Goal: Task Accomplishment & Management: Manage account settings

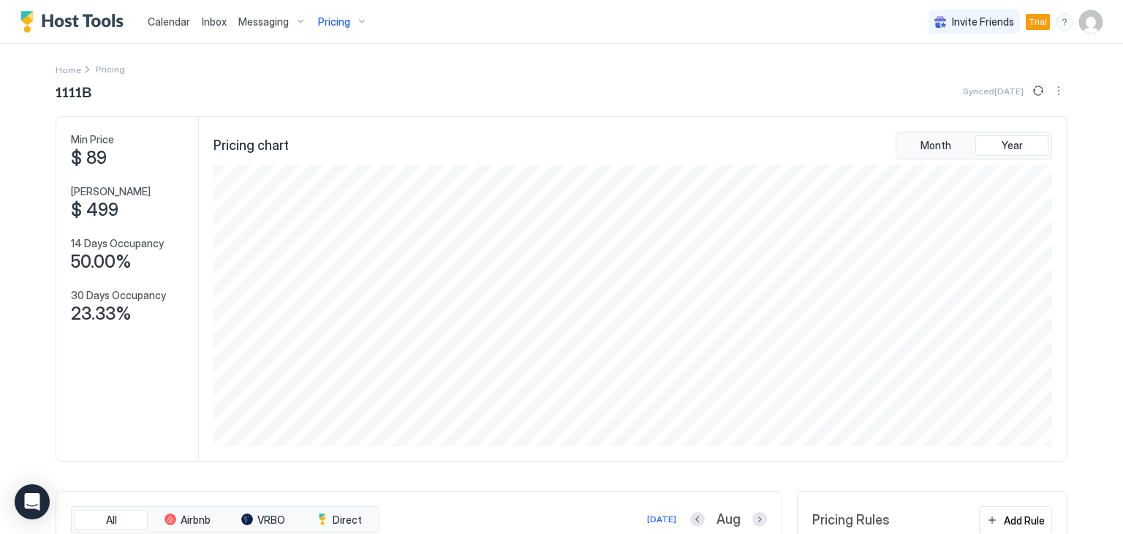
scroll to position [281, 842]
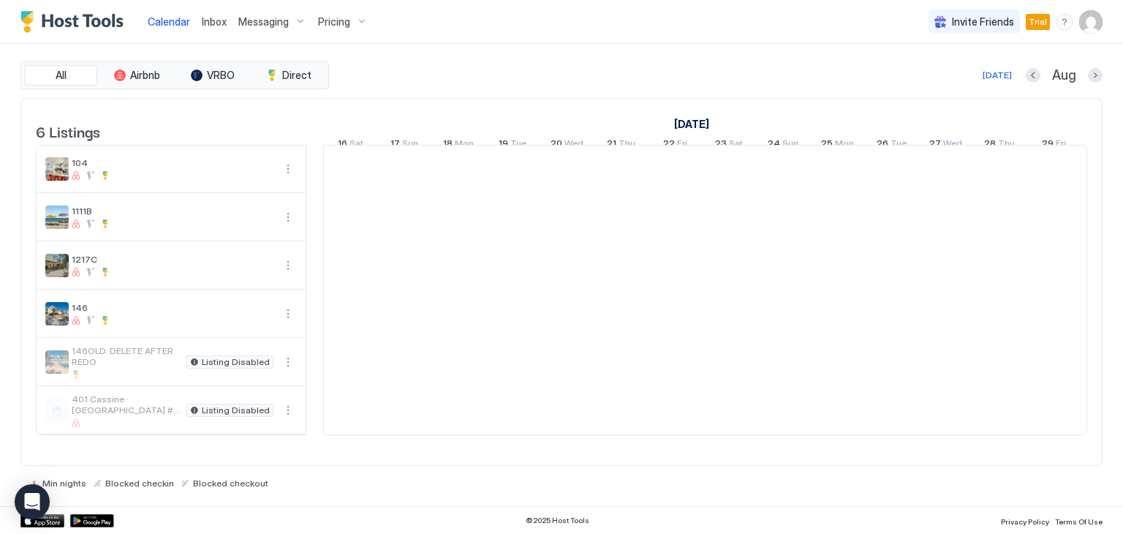
scroll to position [0, 812]
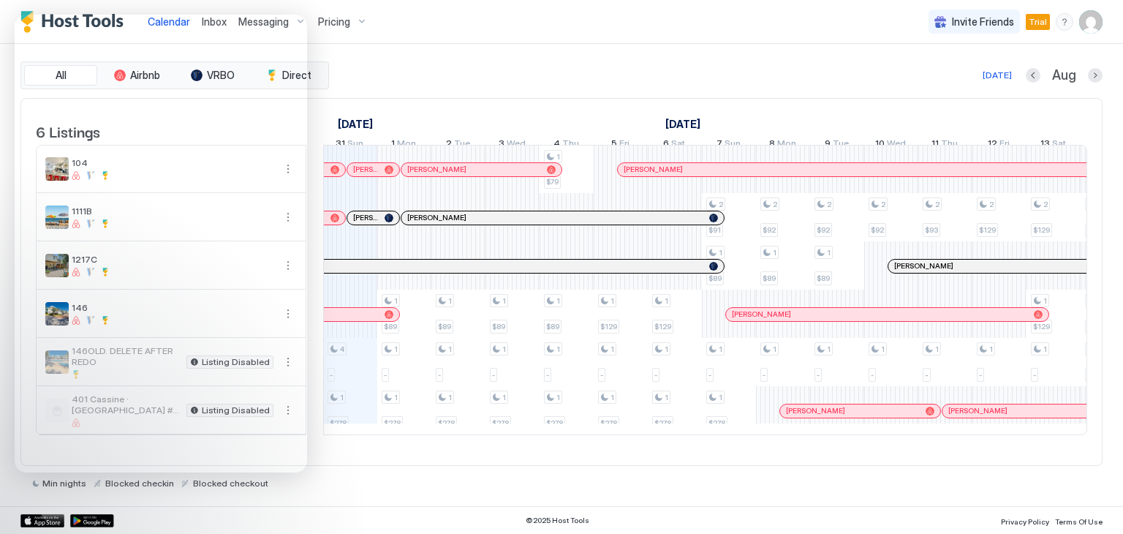
click at [423, 495] on div "All Airbnb VRBO Direct Today Aug 6 Listings August 2025 September 2025 October …" at bounding box center [561, 275] width 1082 height 462
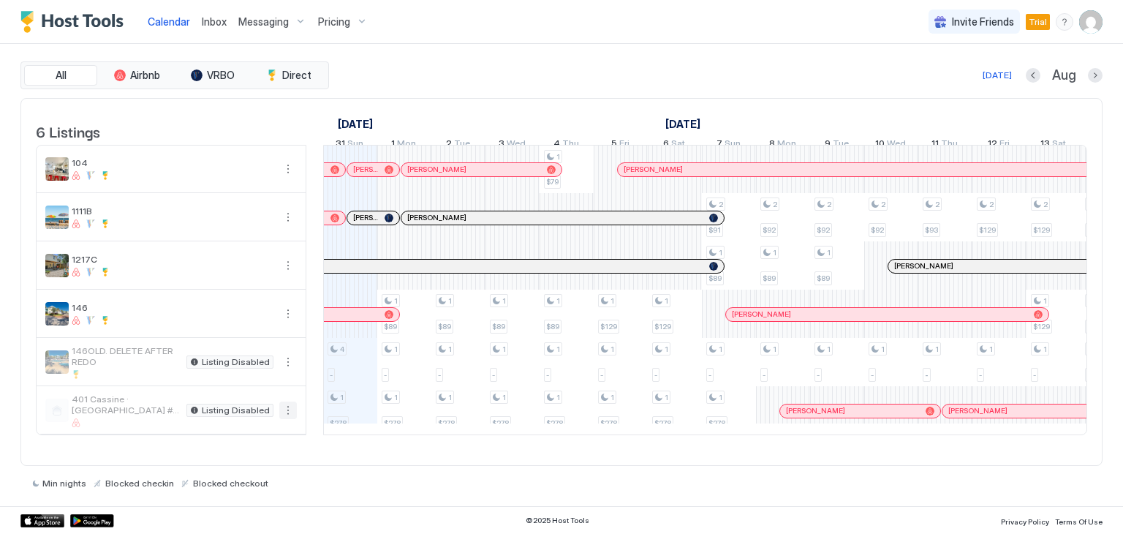
click at [287, 419] on button "More options" at bounding box center [288, 410] width 18 height 18
click at [252, 486] on span "Listing Settings" at bounding box center [262, 486] width 65 height 11
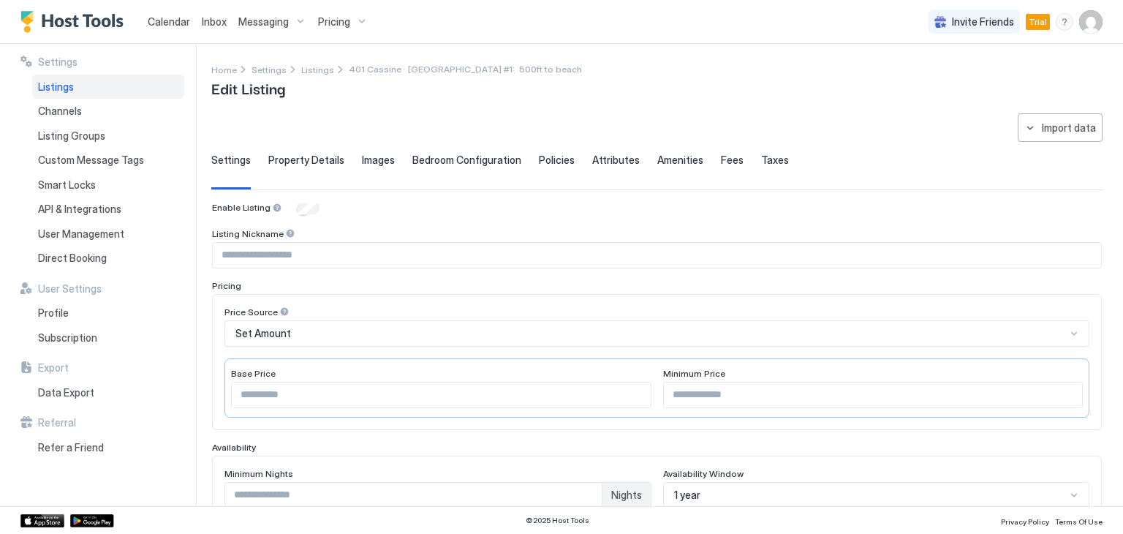
click at [45, 88] on span "Listings" at bounding box center [56, 86] width 36 height 13
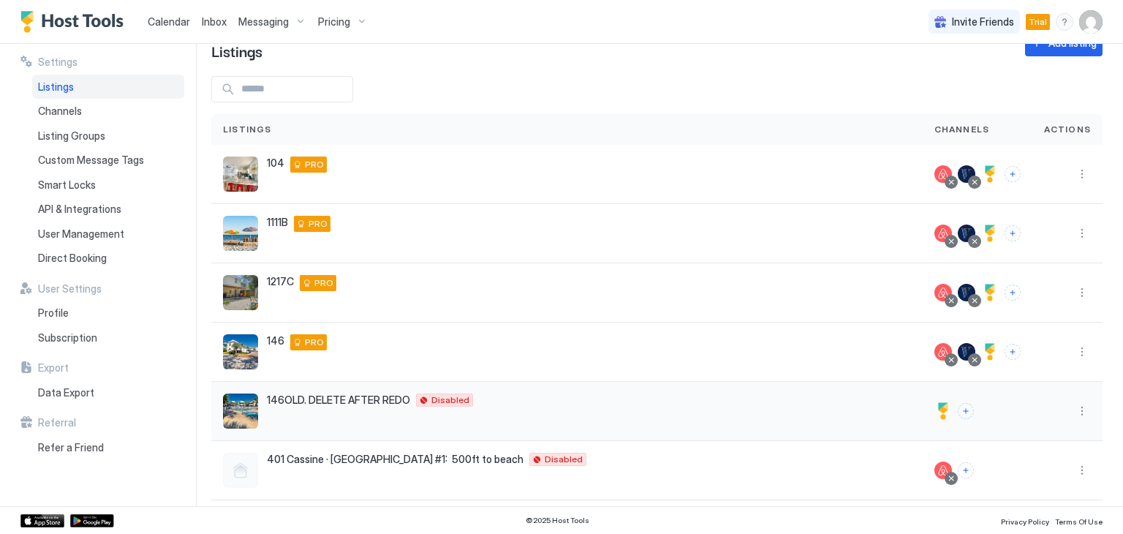
scroll to position [48, 0]
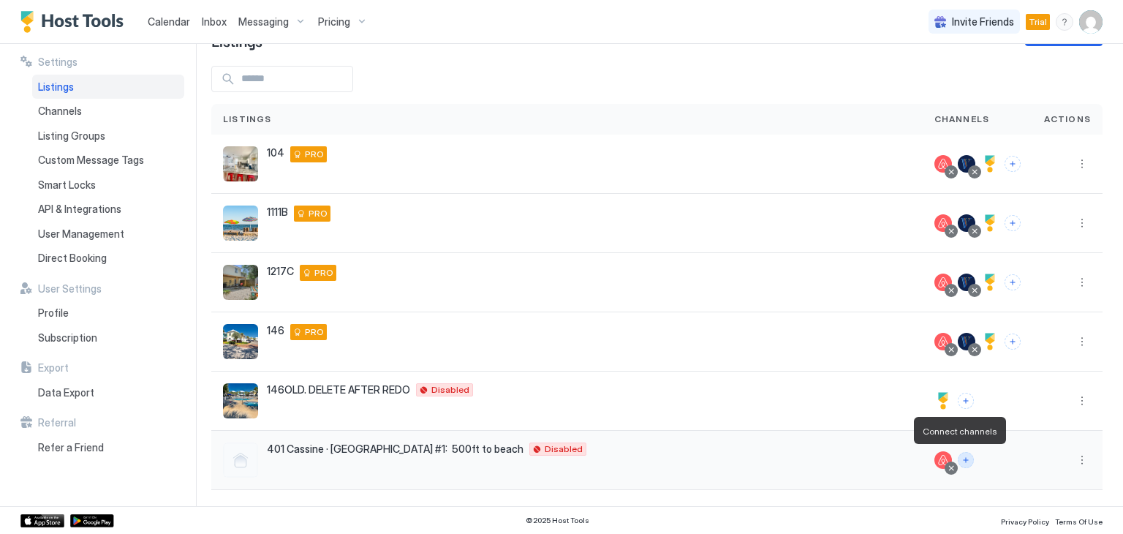
click at [958, 460] on button "Connect channels" at bounding box center [966, 460] width 16 height 16
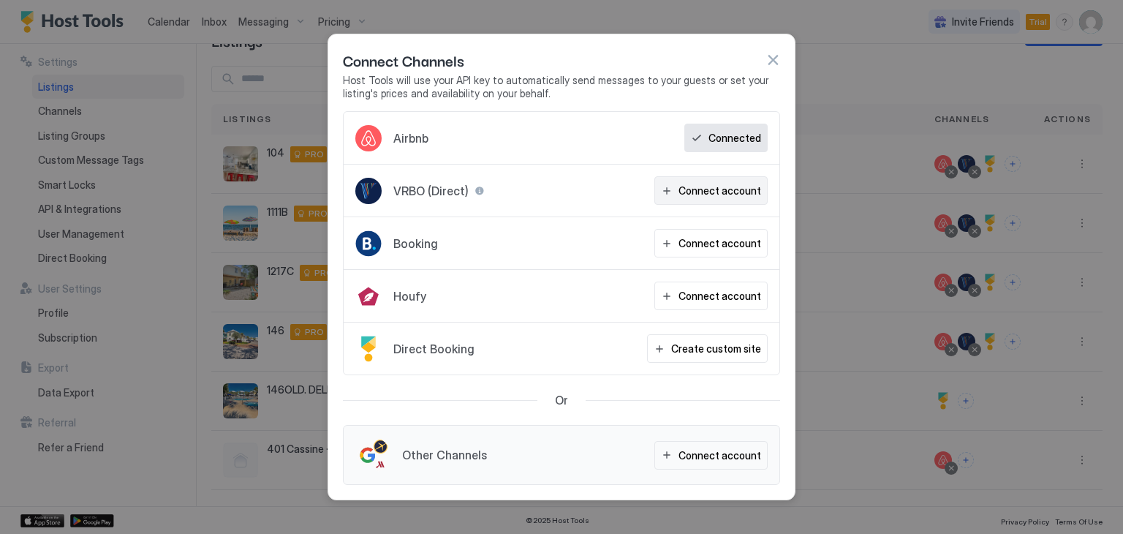
click at [700, 189] on div "Connect account" at bounding box center [720, 190] width 83 height 15
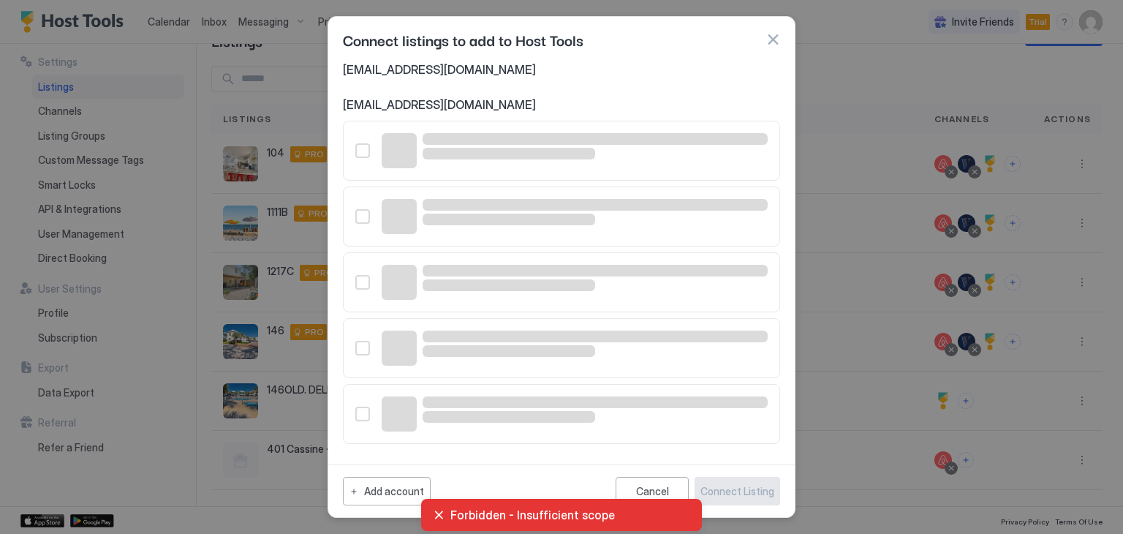
click at [506, 71] on span "cassinestationhoward@gmail.com" at bounding box center [561, 69] width 437 height 15
click at [381, 489] on div "Add account" at bounding box center [394, 490] width 60 height 15
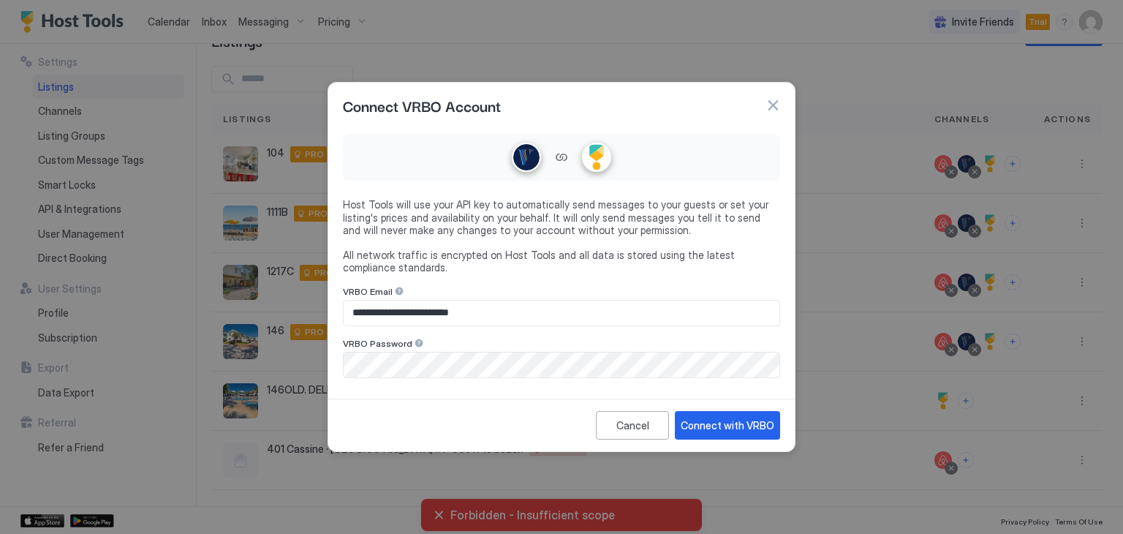
click at [503, 309] on input "**********" at bounding box center [562, 313] width 436 height 25
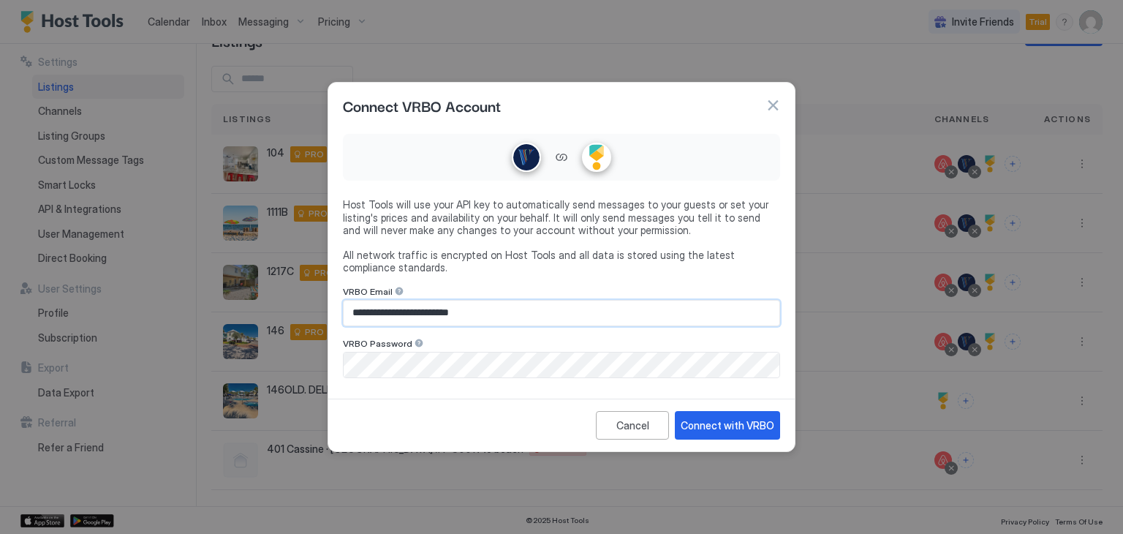
drag, startPoint x: 480, startPoint y: 318, endPoint x: 310, endPoint y: 317, distance: 169.6
click at [310, 317] on div "**********" at bounding box center [561, 267] width 1123 height 534
type input "**********"
click at [249, 350] on div "**********" at bounding box center [561, 267] width 1123 height 534
click at [708, 425] on div "Connect with VRBO" at bounding box center [728, 424] width 94 height 15
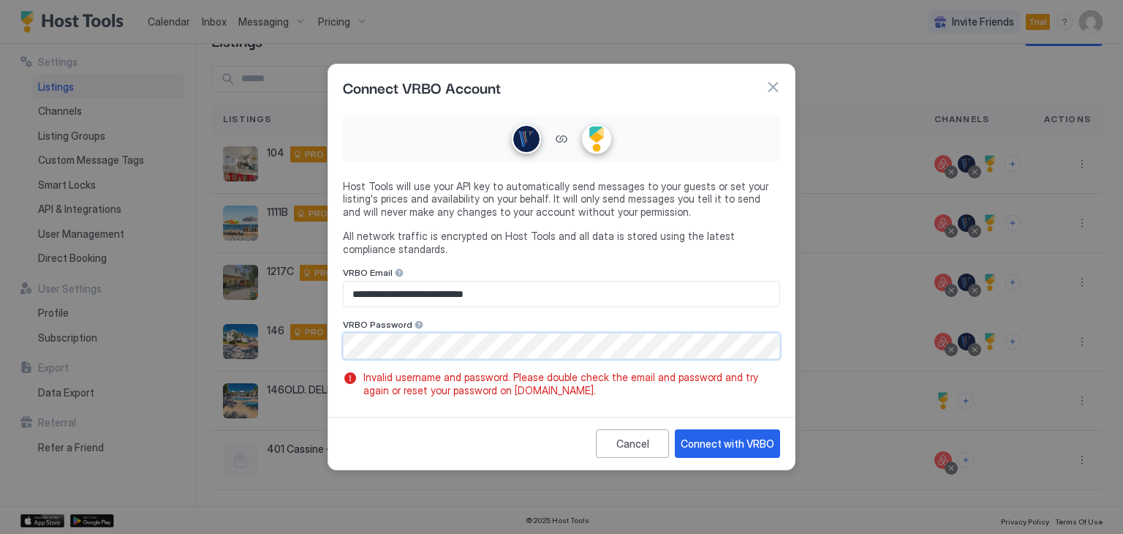
click at [278, 329] on div "**********" at bounding box center [561, 267] width 1123 height 534
click at [728, 453] on button "Connect with VRBO" at bounding box center [727, 443] width 105 height 29
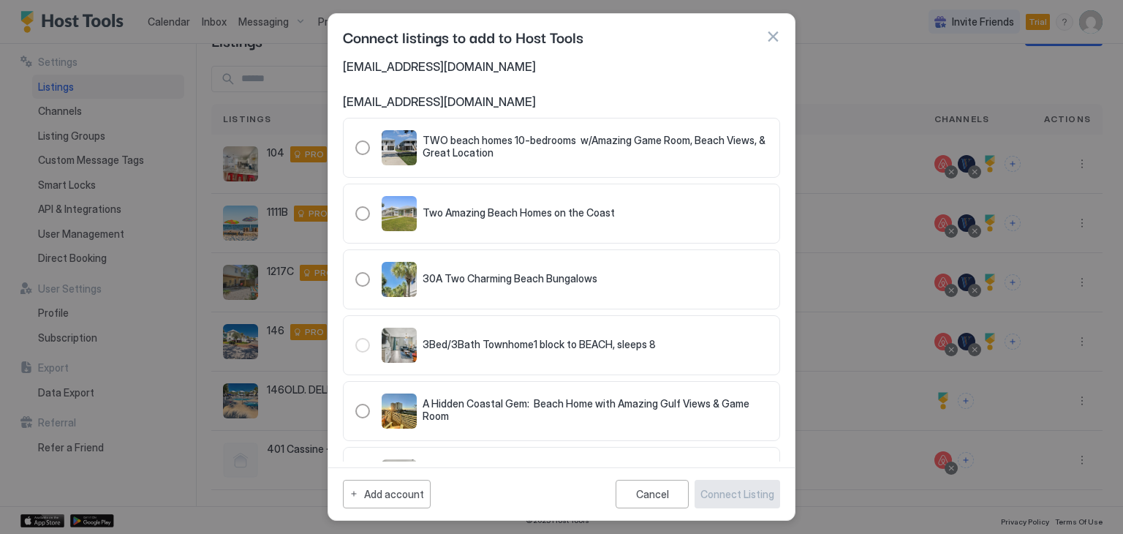
scroll to position [146, 0]
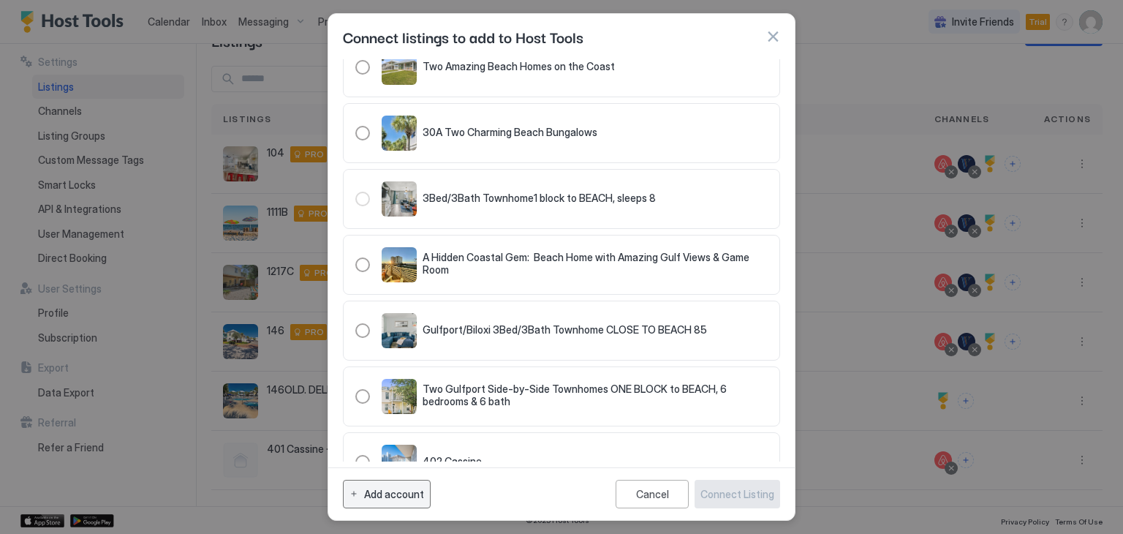
click at [395, 504] on button "Add account" at bounding box center [387, 494] width 88 height 29
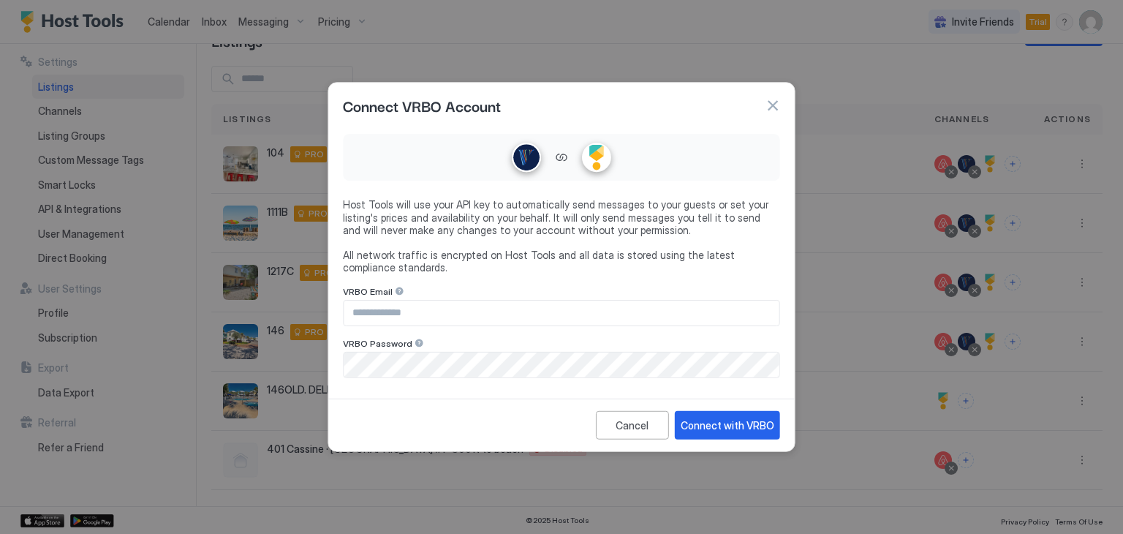
type input "**********"
click at [769, 106] on button "button" at bounding box center [773, 105] width 15 height 15
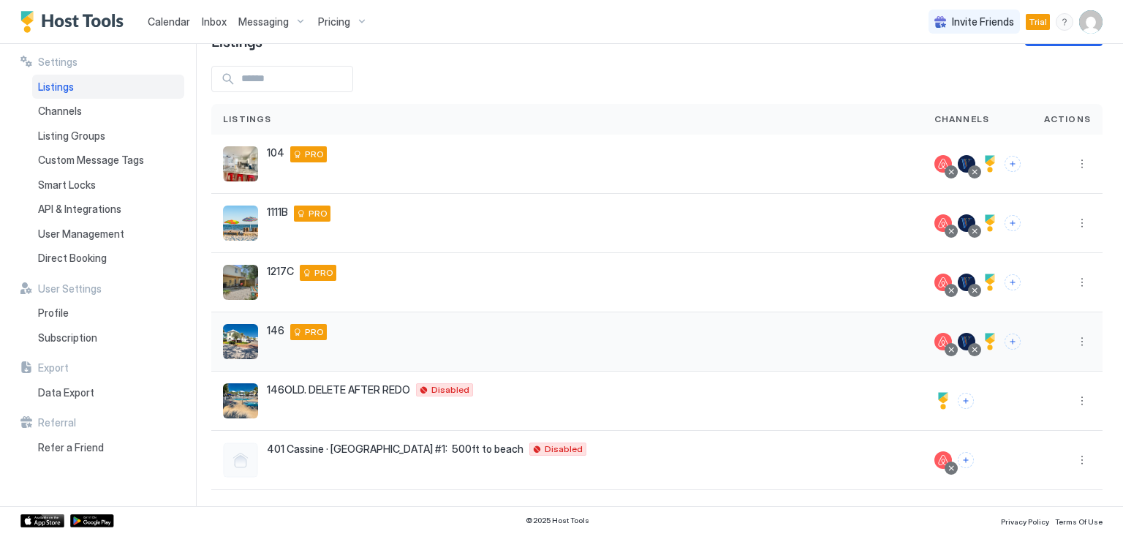
scroll to position [0, 0]
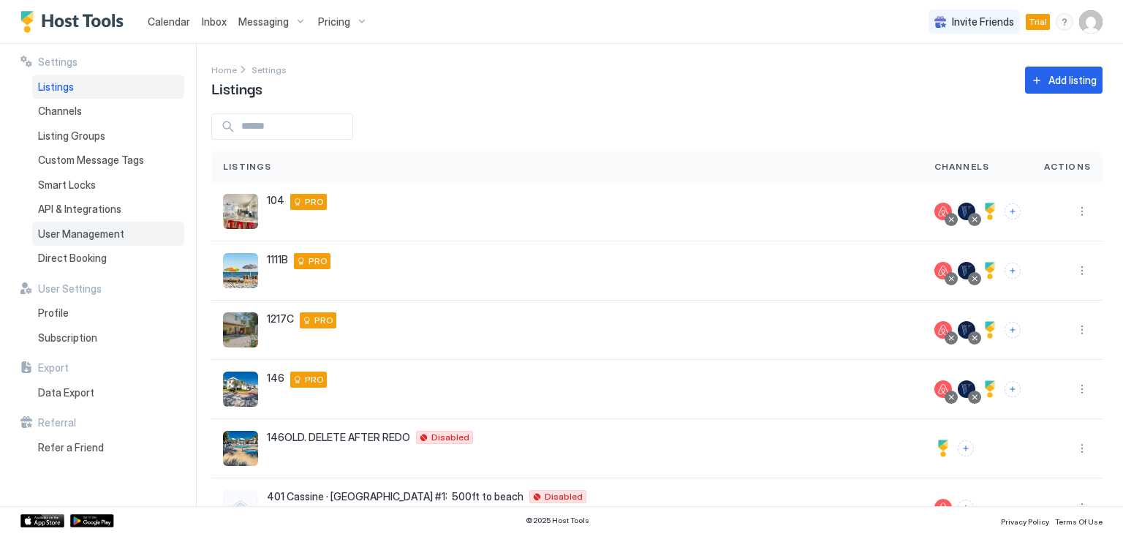
click at [69, 231] on span "User Management" at bounding box center [81, 233] width 86 height 13
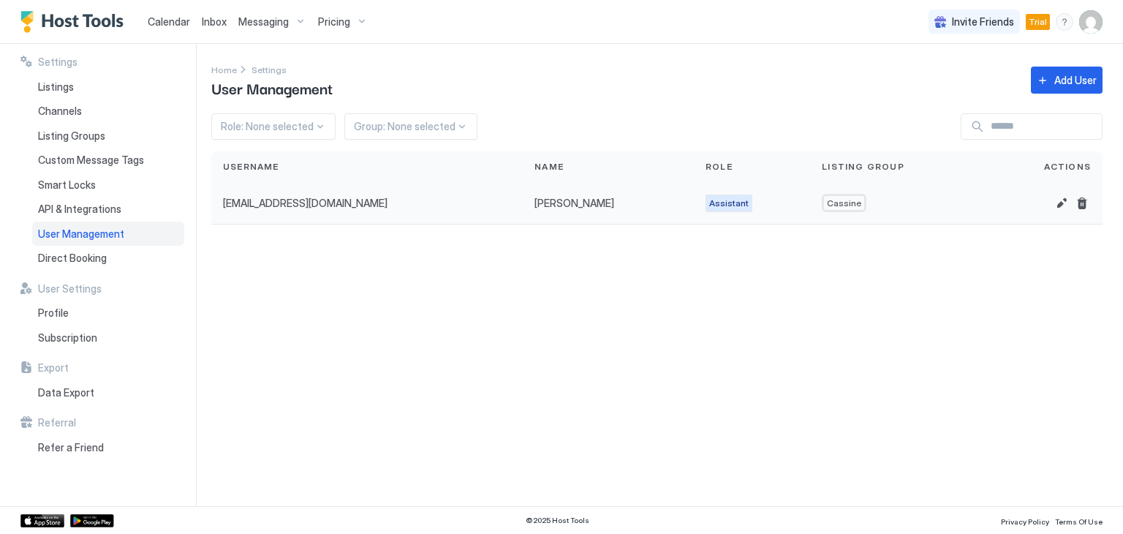
click at [744, 203] on span "Assistant" at bounding box center [728, 203] width 39 height 13
click at [1060, 207] on button "Edit" at bounding box center [1062, 203] width 18 height 18
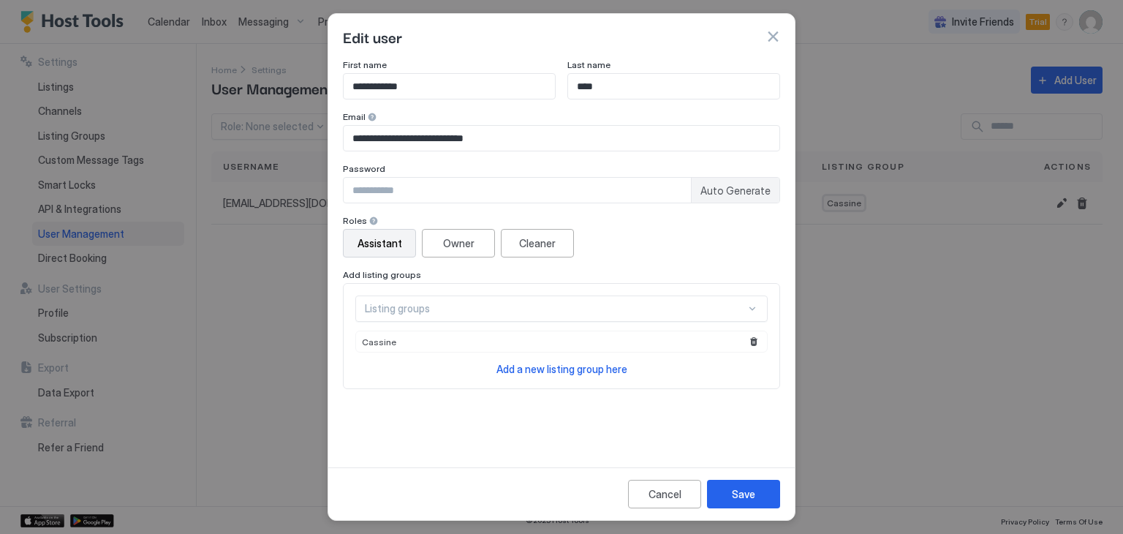
click at [401, 277] on span "Add listing groups" at bounding box center [382, 274] width 78 height 11
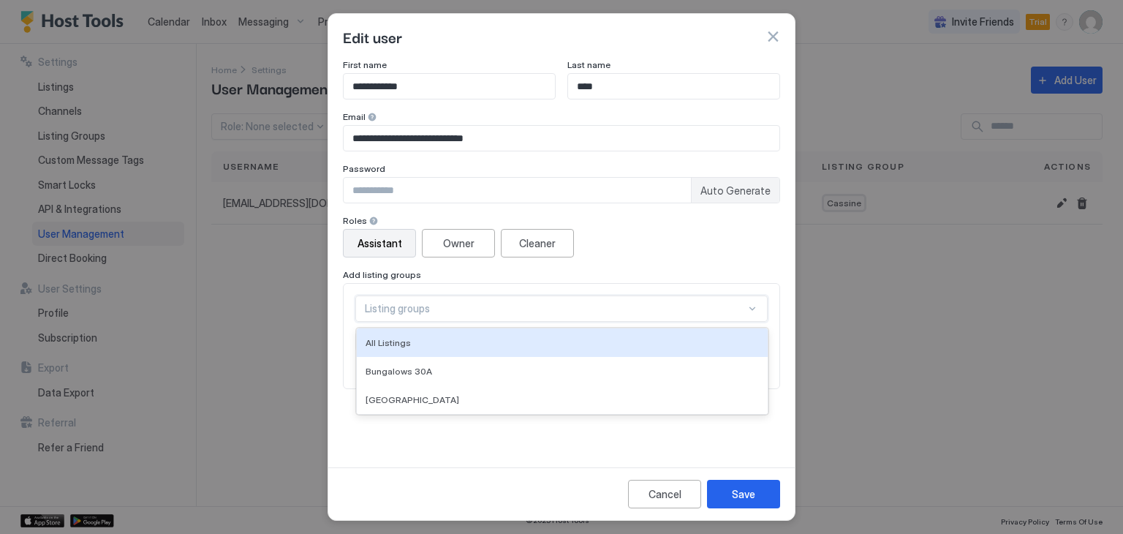
click at [417, 309] on div "Listing groups" at bounding box center [555, 308] width 381 height 13
click at [439, 321] on div "3 results available. Use Up and Down to choose options, press Enter to select t…" at bounding box center [561, 335] width 412 height 81
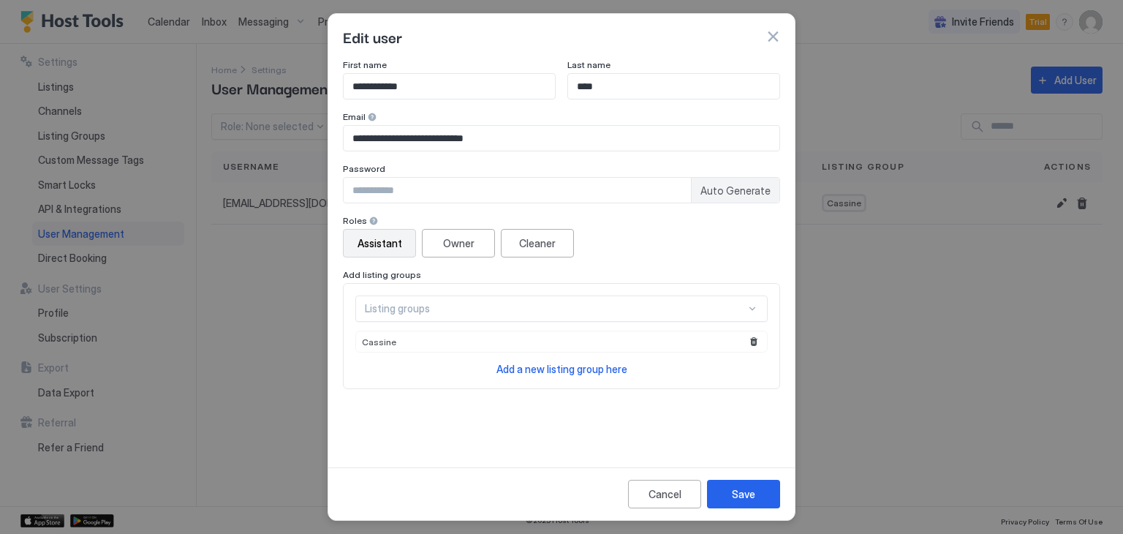
click at [765, 35] on div "Edit user" at bounding box center [561, 37] width 437 height 22
click at [773, 42] on button "button" at bounding box center [773, 36] width 15 height 15
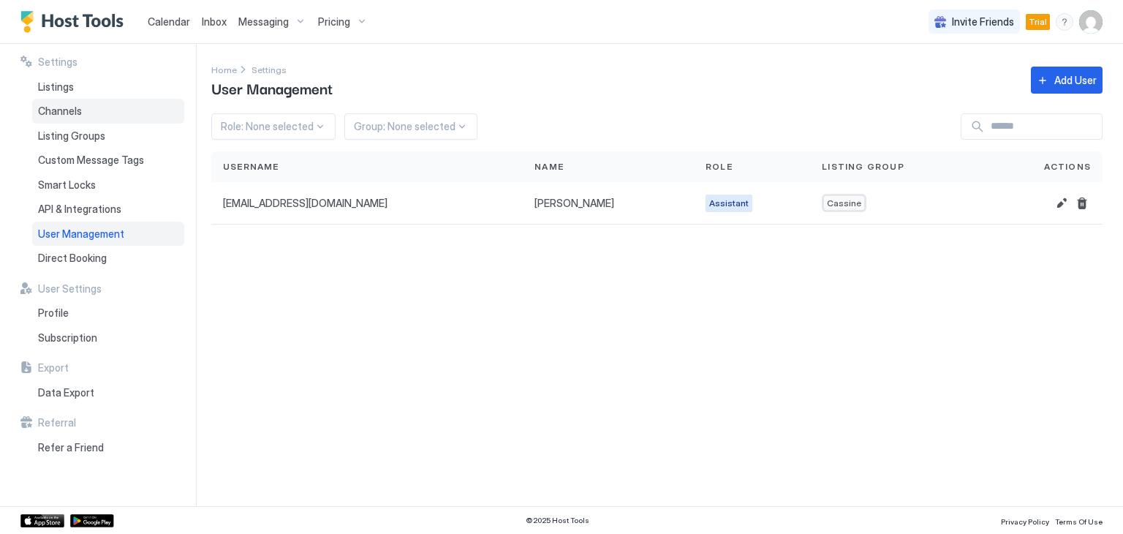
click at [73, 111] on span "Channels" at bounding box center [60, 111] width 44 height 13
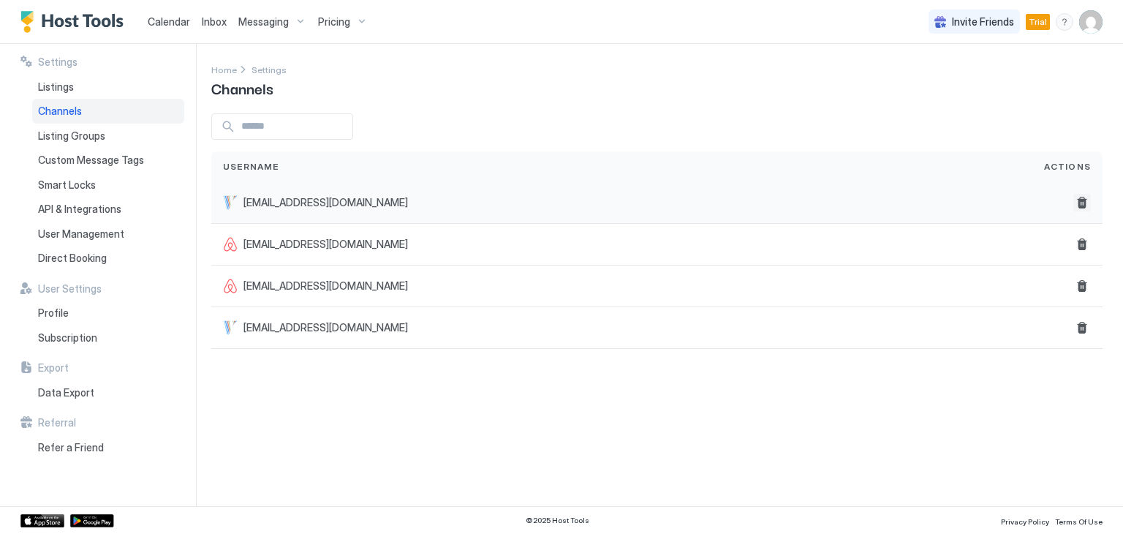
click at [1077, 203] on button "Delete" at bounding box center [1082, 203] width 18 height 18
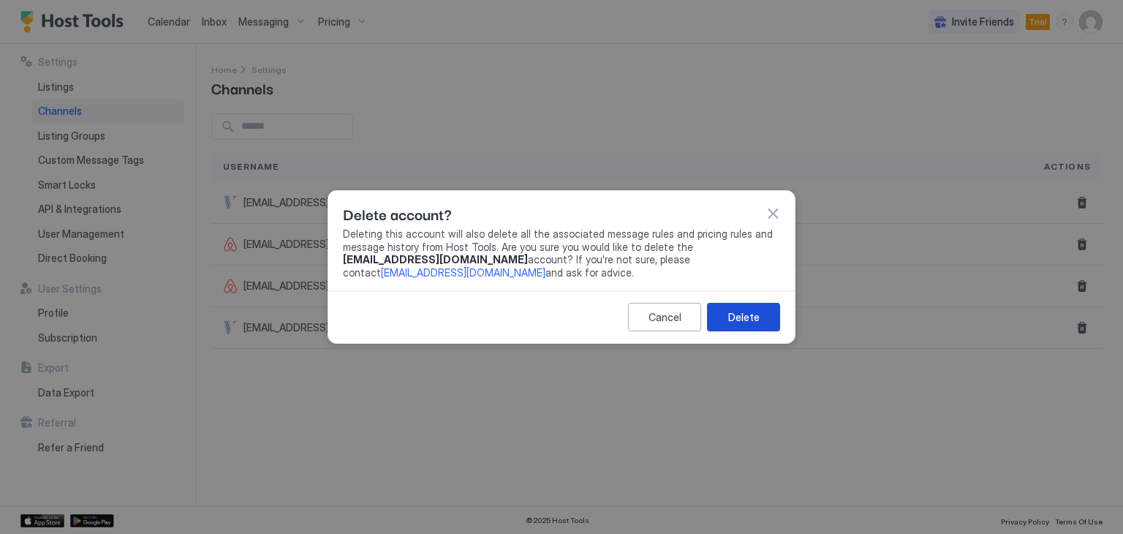
click at [740, 313] on div "Delete" at bounding box center [743, 316] width 31 height 15
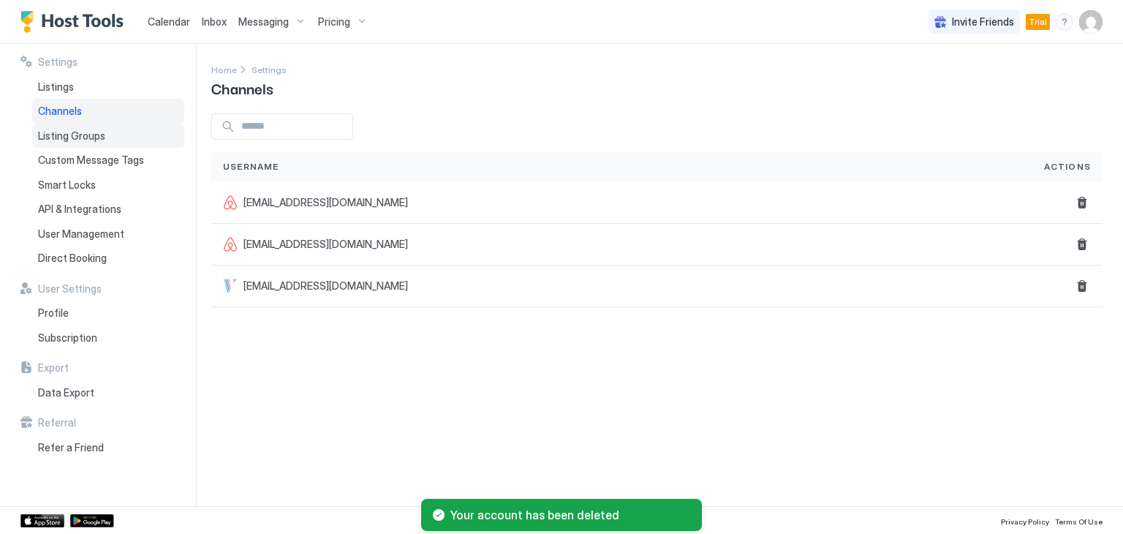
click at [75, 135] on span "Listing Groups" at bounding box center [71, 135] width 67 height 13
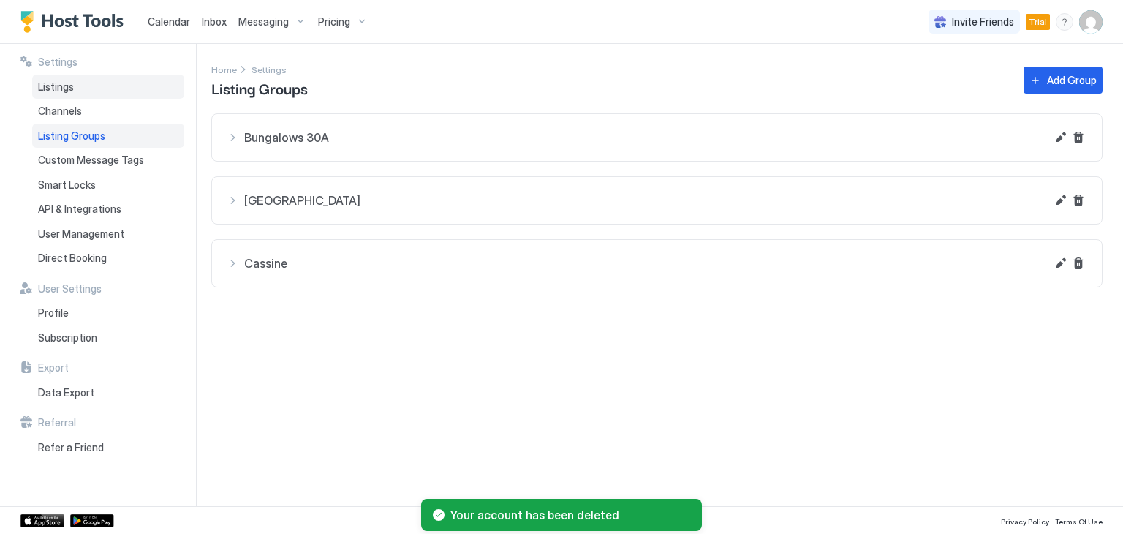
click at [71, 88] on span "Listings" at bounding box center [56, 86] width 36 height 13
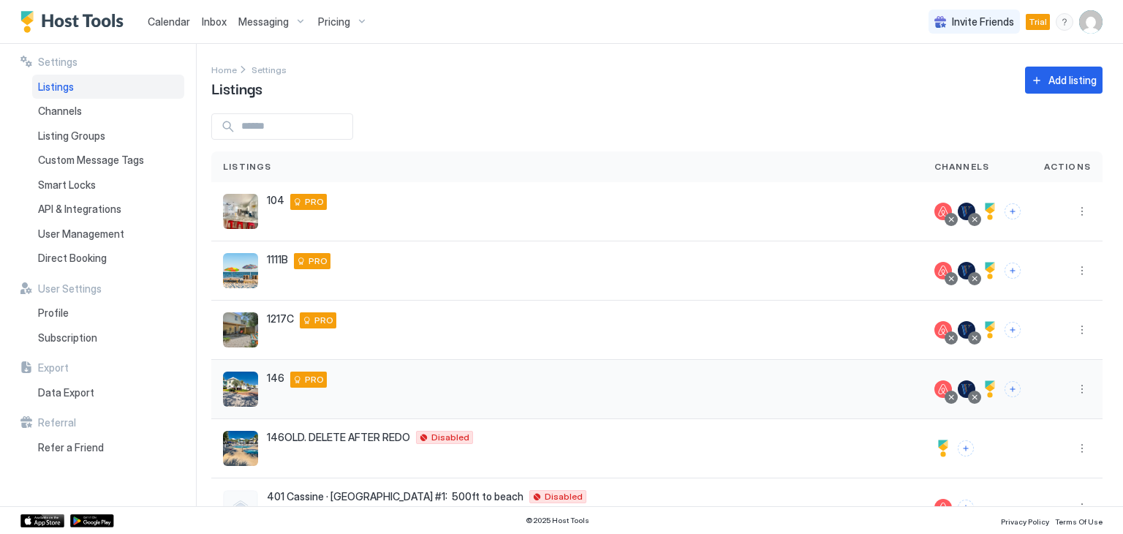
scroll to position [48, 0]
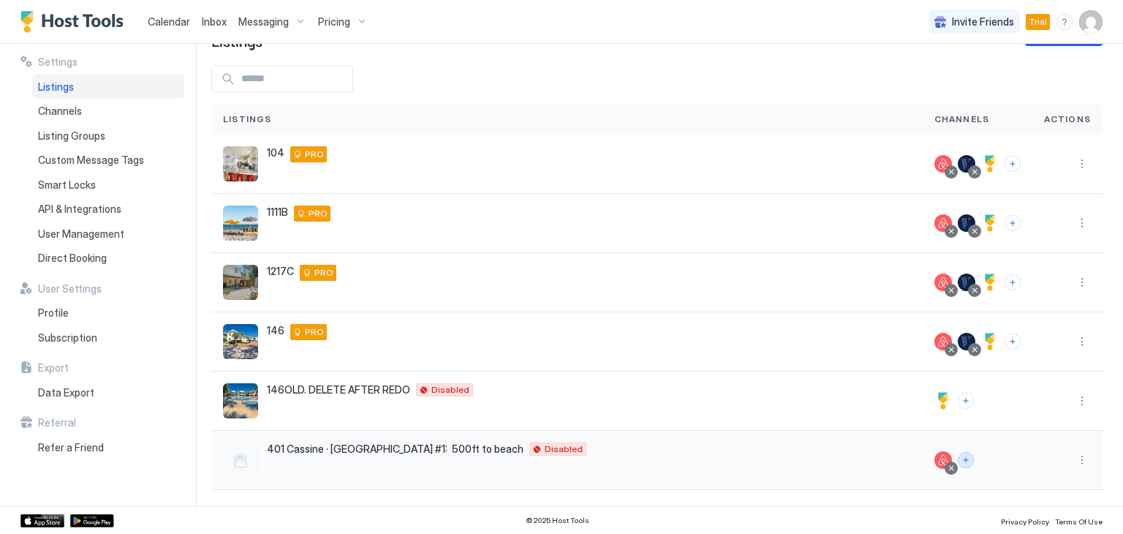
click at [959, 460] on button "Connect channels" at bounding box center [966, 460] width 16 height 16
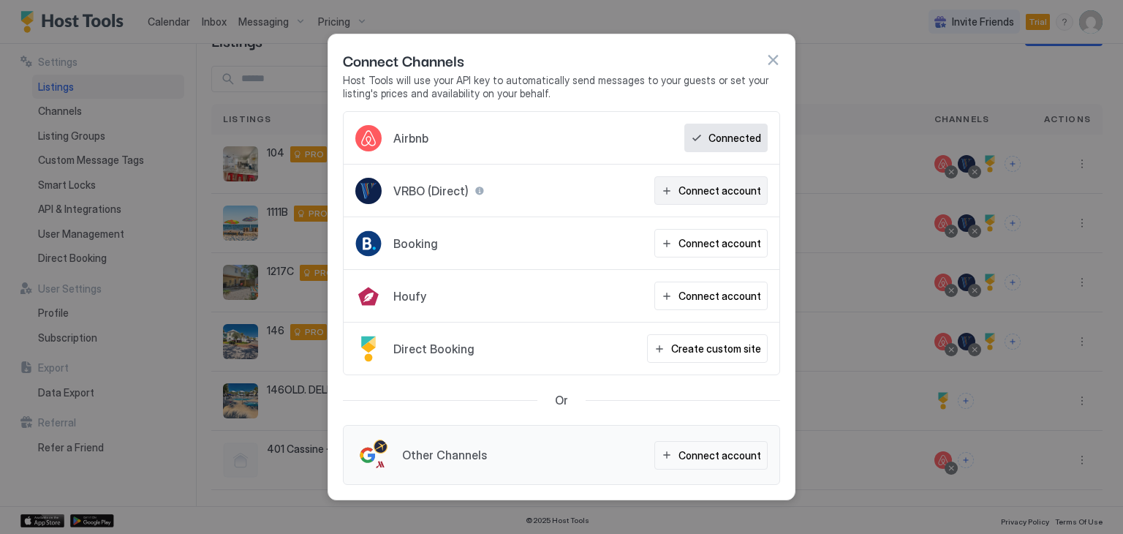
click at [679, 197] on button "Connect account" at bounding box center [710, 190] width 113 height 29
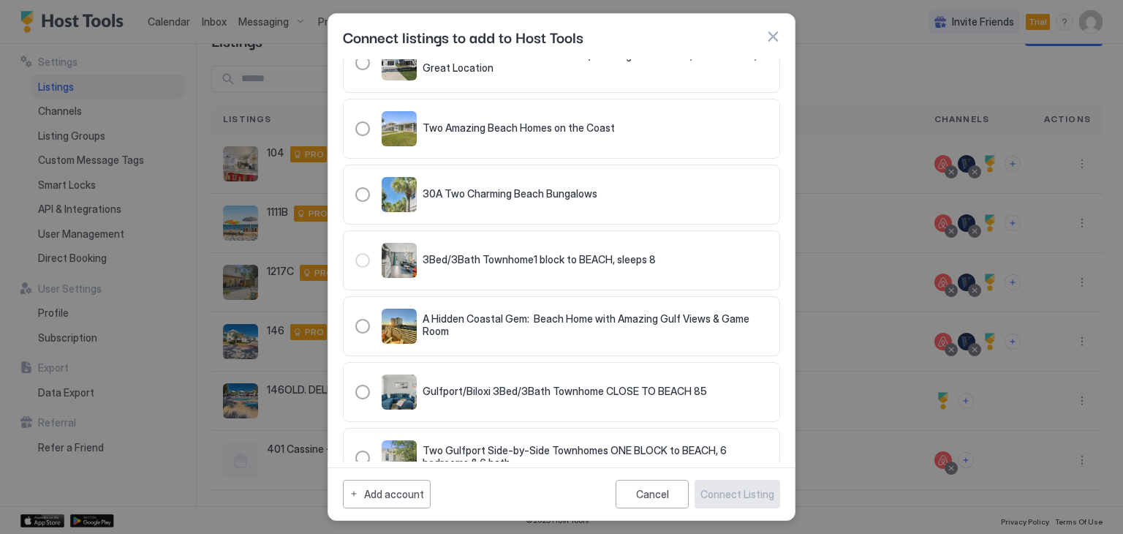
scroll to position [73, 0]
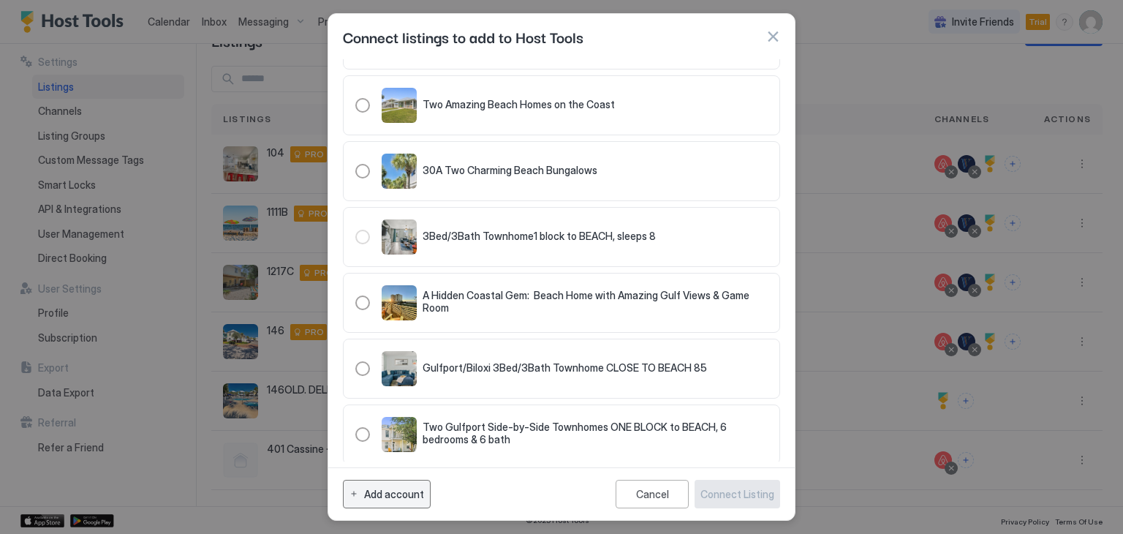
click at [407, 495] on div "Add account" at bounding box center [394, 493] width 60 height 15
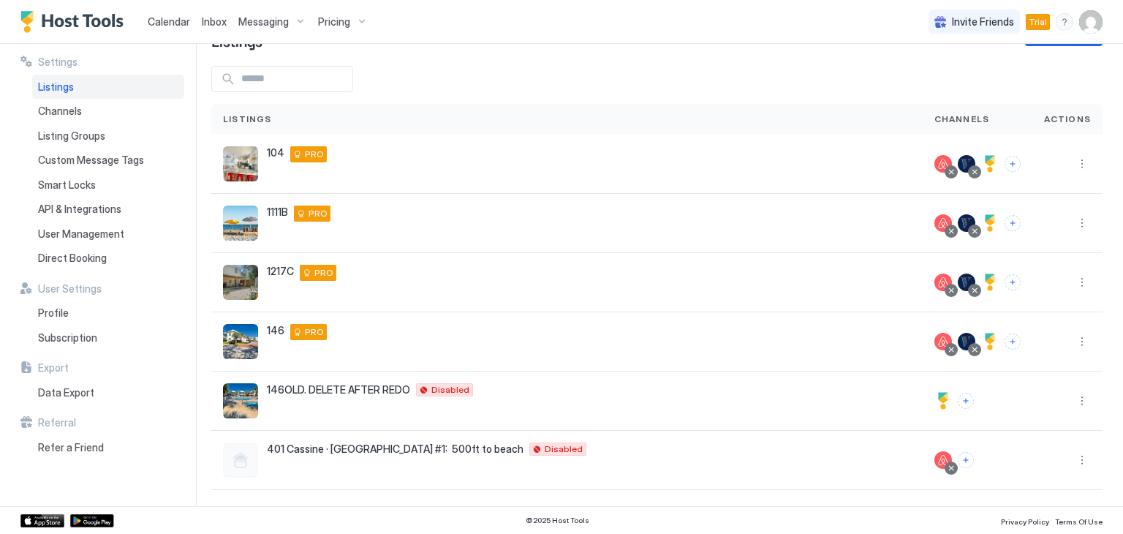
type input "**********"
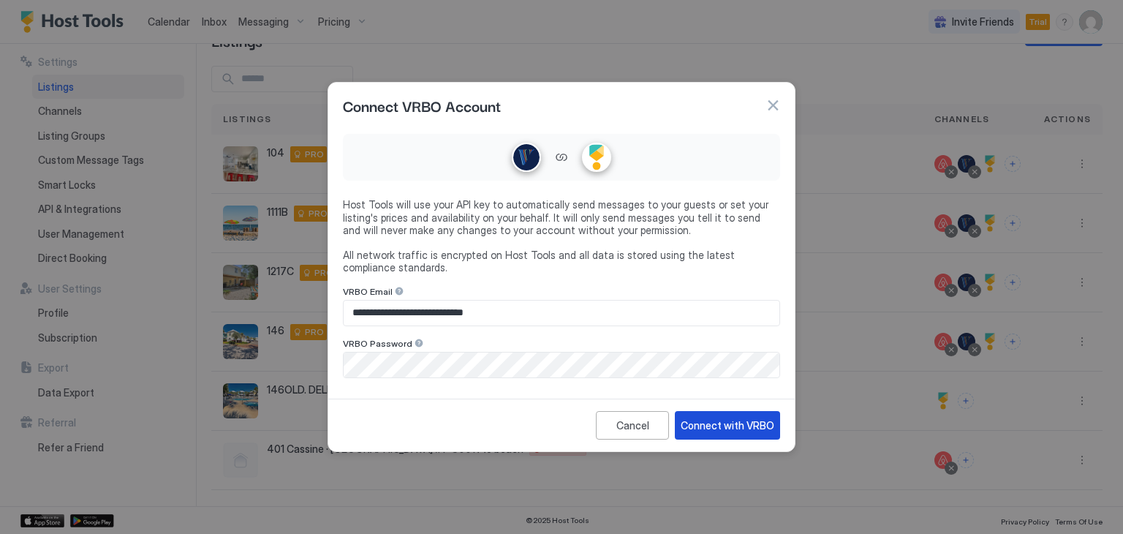
click at [719, 428] on div "Connect with VRBO" at bounding box center [728, 424] width 94 height 15
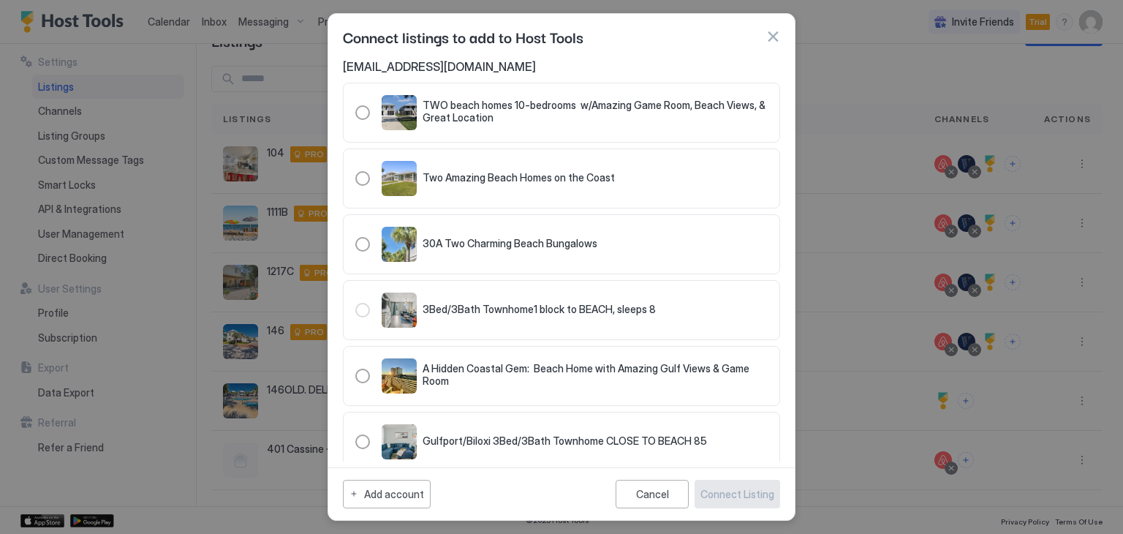
click at [771, 39] on button "button" at bounding box center [773, 36] width 15 height 15
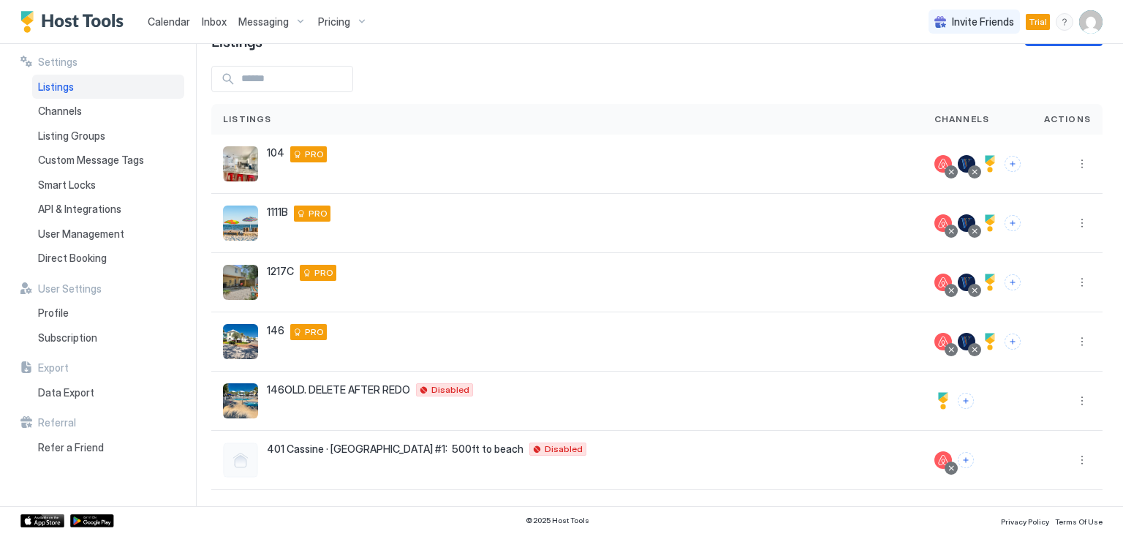
click at [170, 23] on span "Calendar" at bounding box center [169, 21] width 42 height 12
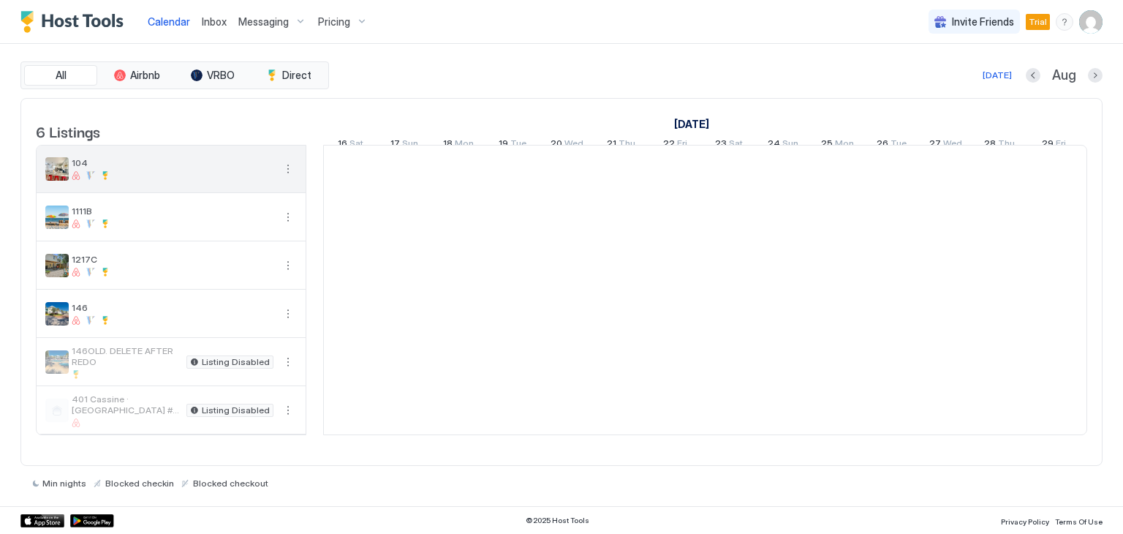
scroll to position [0, 812]
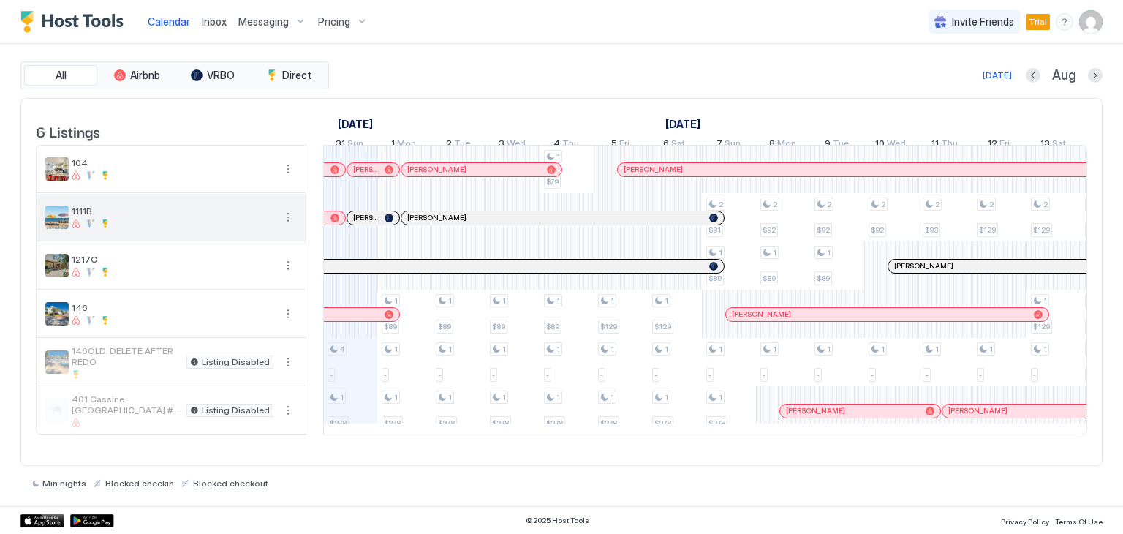
click at [287, 226] on button "More options" at bounding box center [288, 217] width 18 height 18
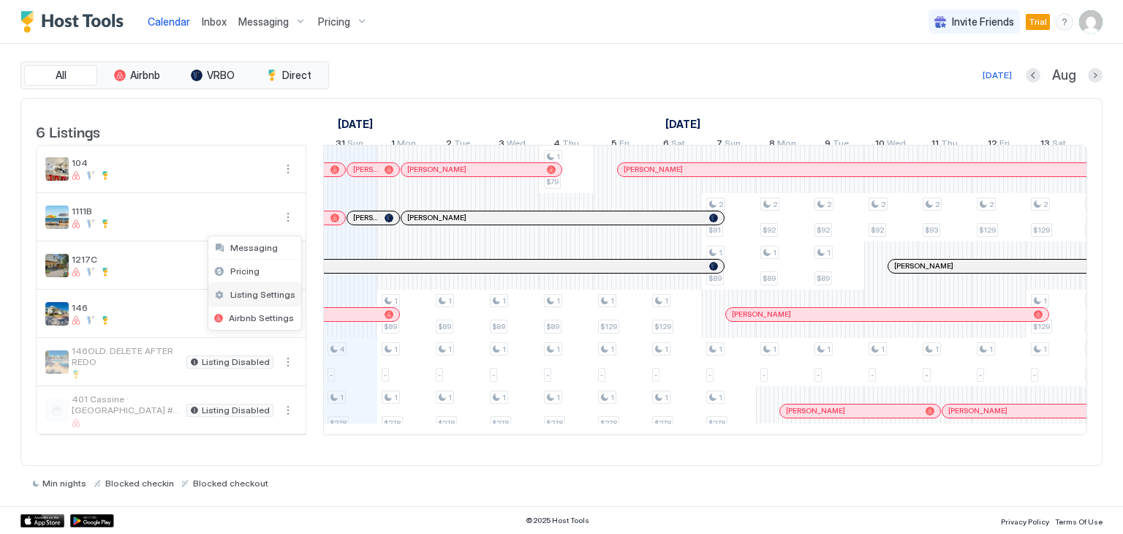
click at [243, 290] on span "Listing Settings" at bounding box center [262, 294] width 65 height 11
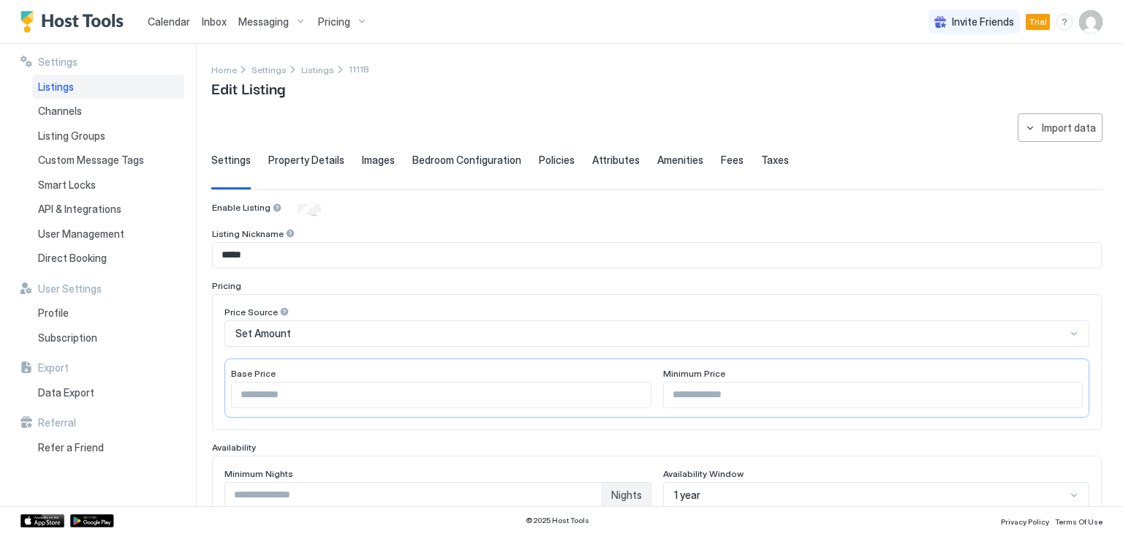
click at [175, 21] on span "Calendar" at bounding box center [169, 21] width 42 height 12
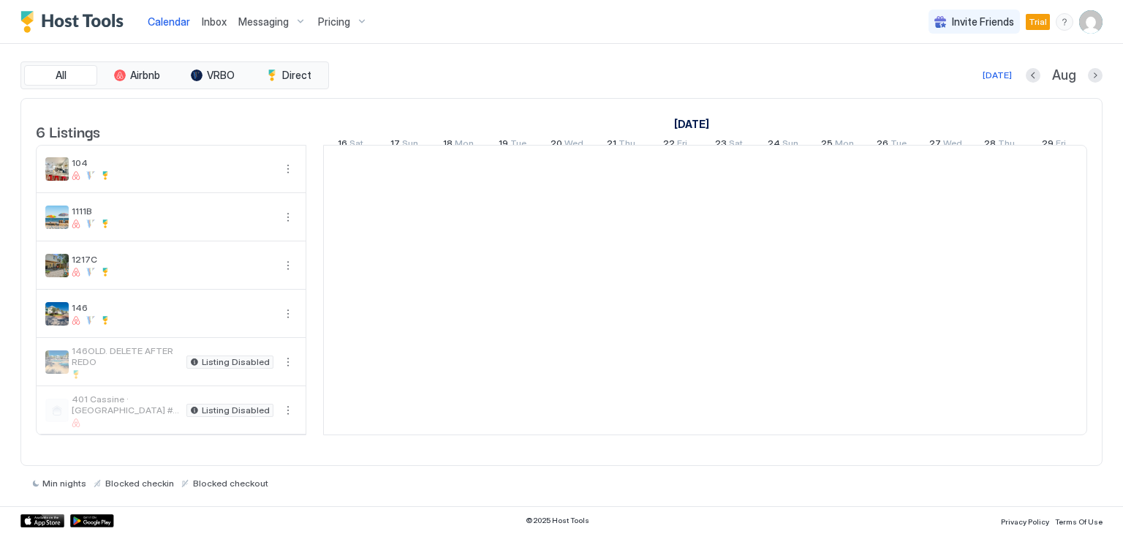
scroll to position [0, 812]
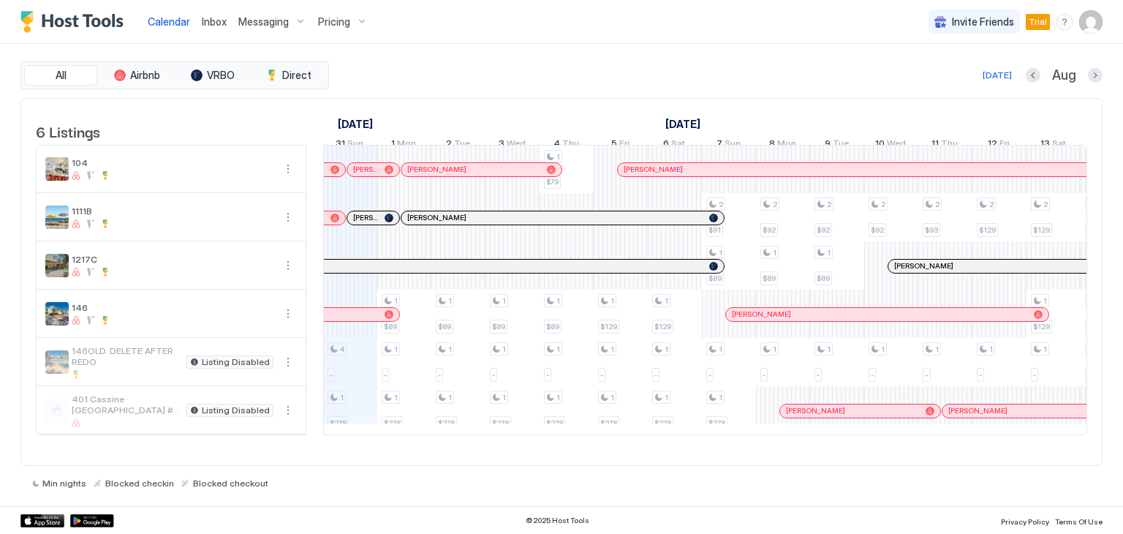
click at [323, 24] on span "Pricing" at bounding box center [334, 21] width 32 height 13
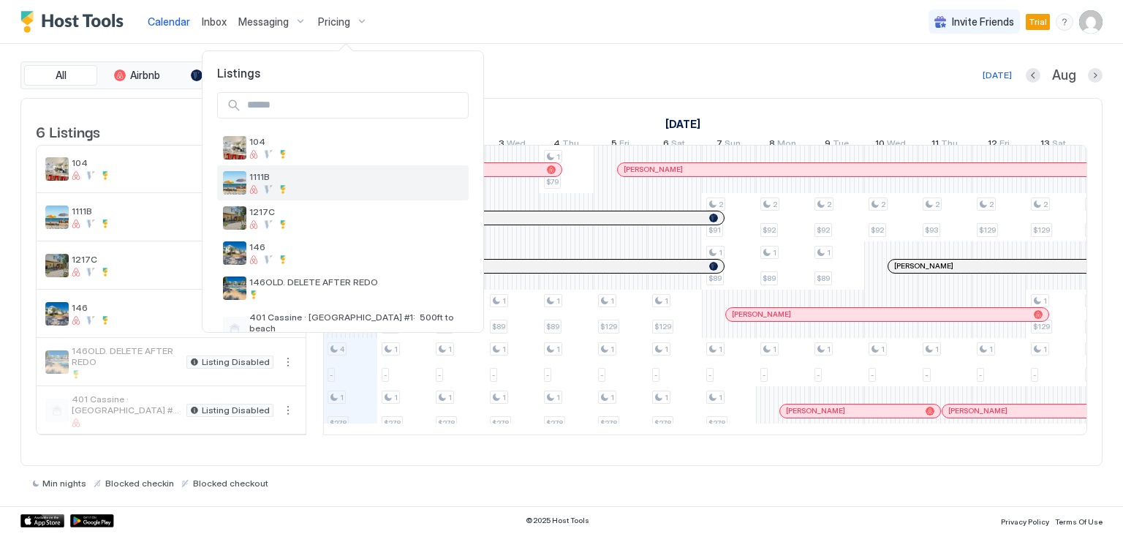
click at [265, 178] on span "1111B" at bounding box center [355, 176] width 213 height 11
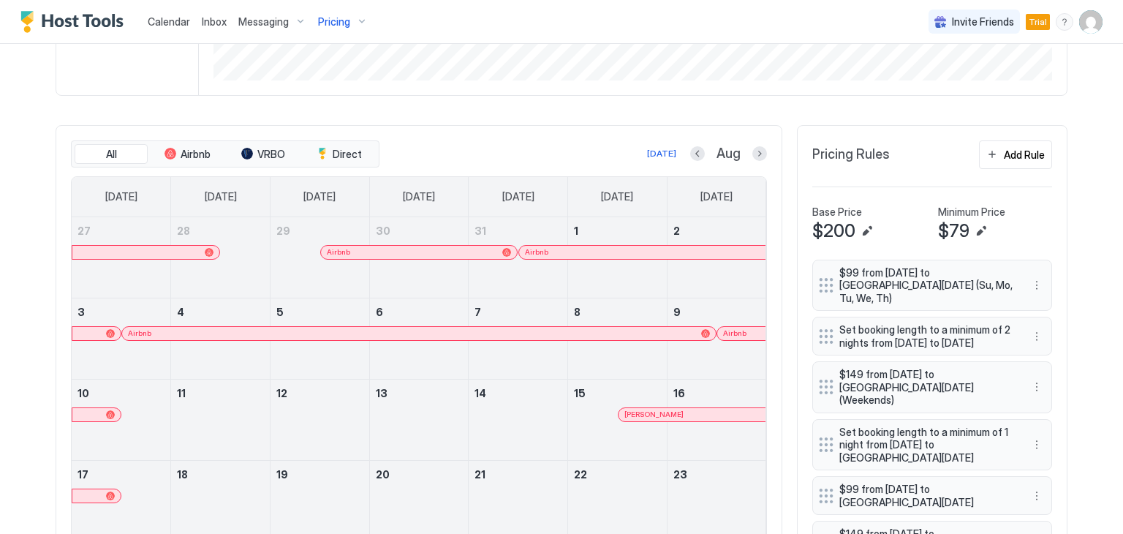
scroll to position [146, 0]
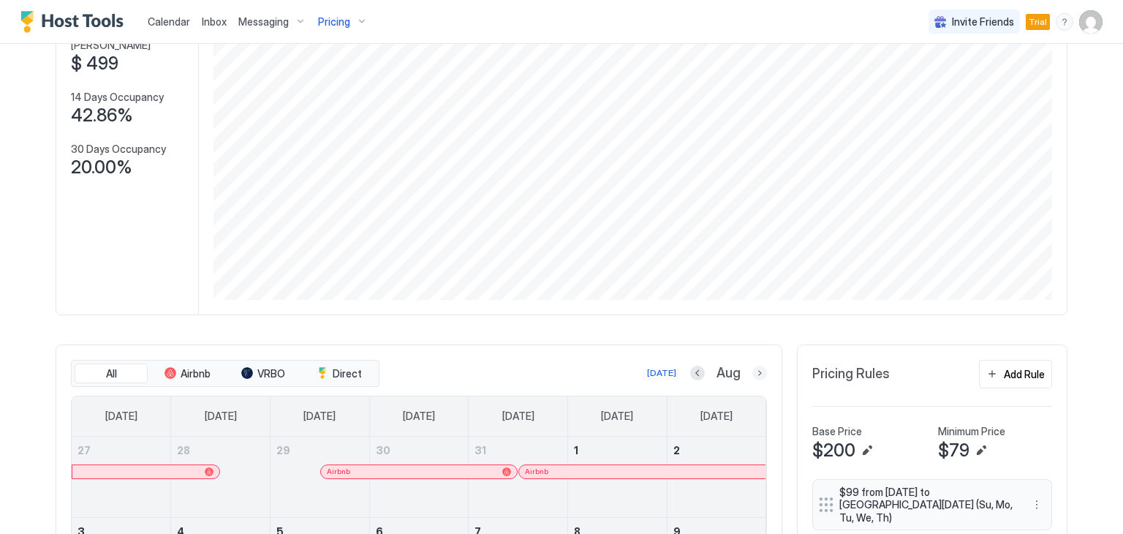
click at [756, 370] on button "Next month" at bounding box center [759, 373] width 15 height 15
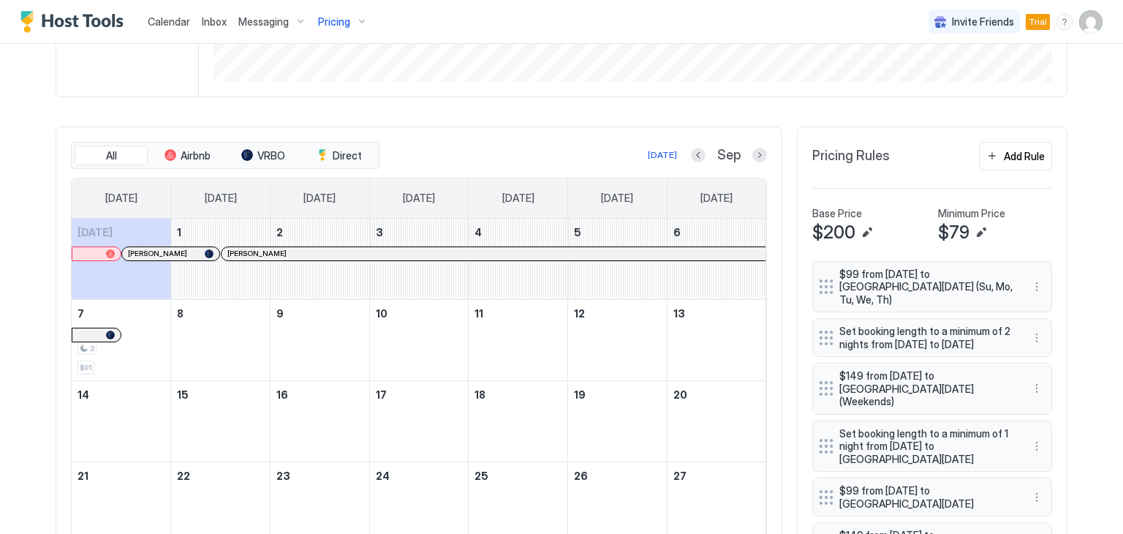
scroll to position [366, 0]
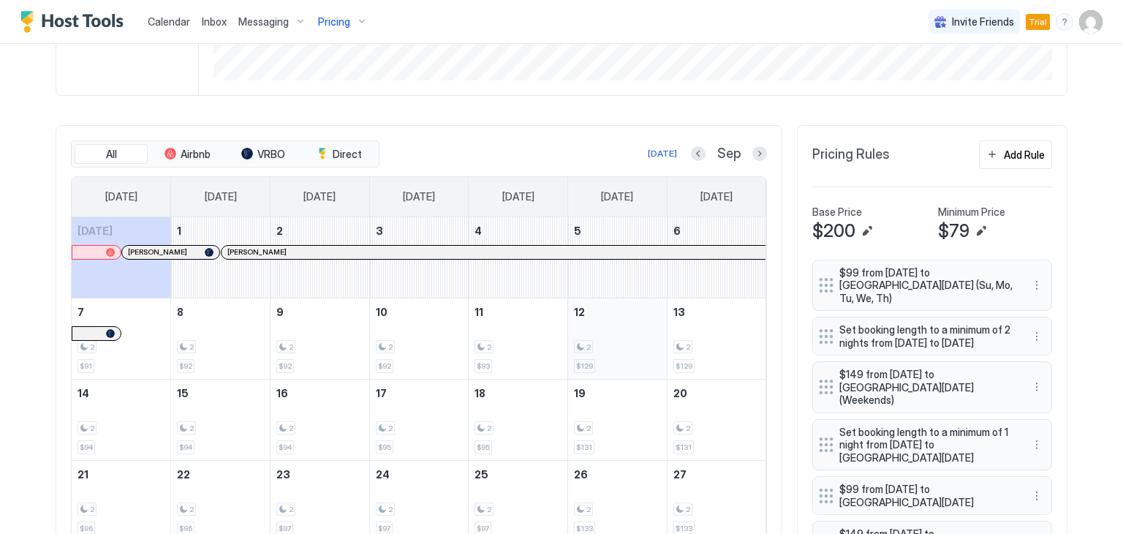
click at [588, 333] on div "2 $129" at bounding box center [617, 338] width 87 height 69
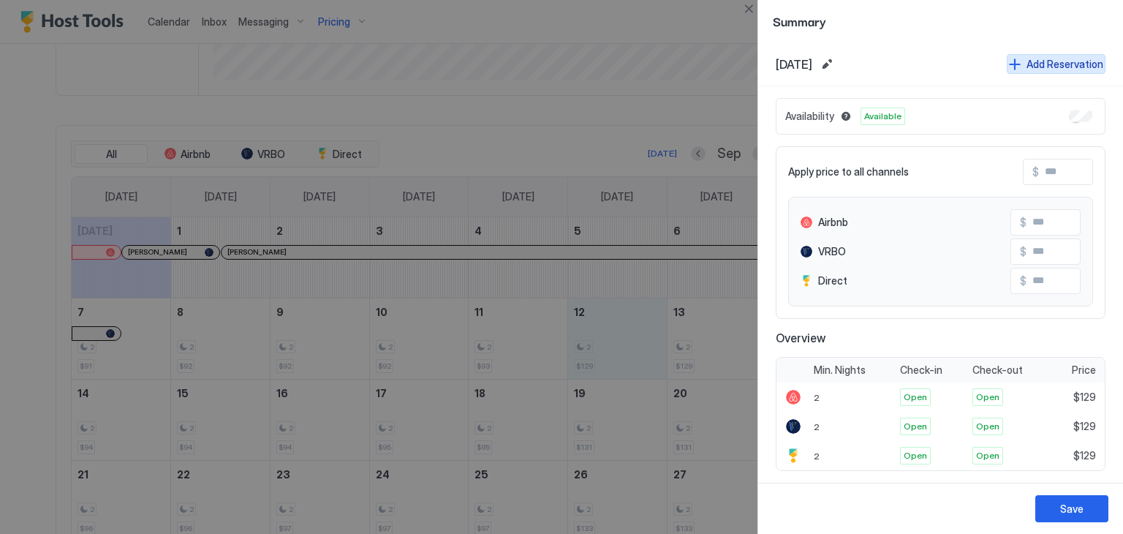
click at [1008, 62] on button "Add Reservation" at bounding box center [1056, 64] width 99 height 20
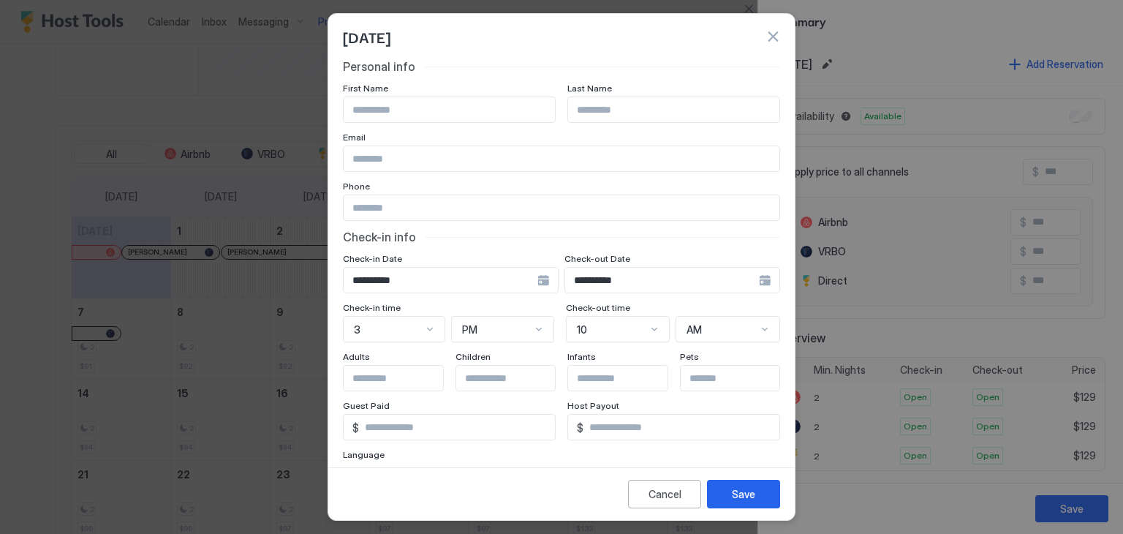
click at [773, 37] on button "button" at bounding box center [773, 36] width 15 height 15
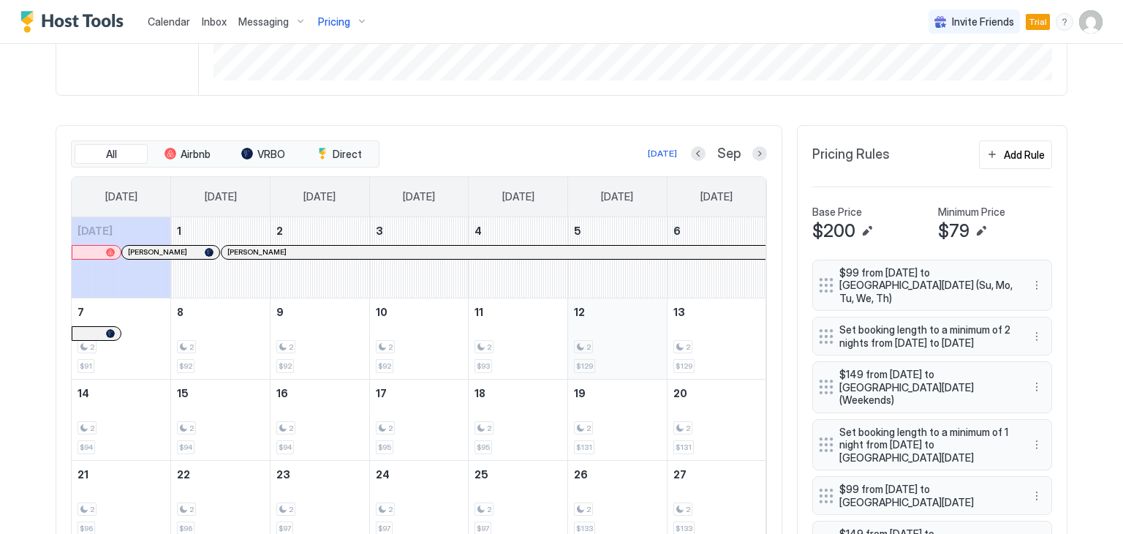
click at [574, 336] on div "2 $129" at bounding box center [617, 338] width 87 height 69
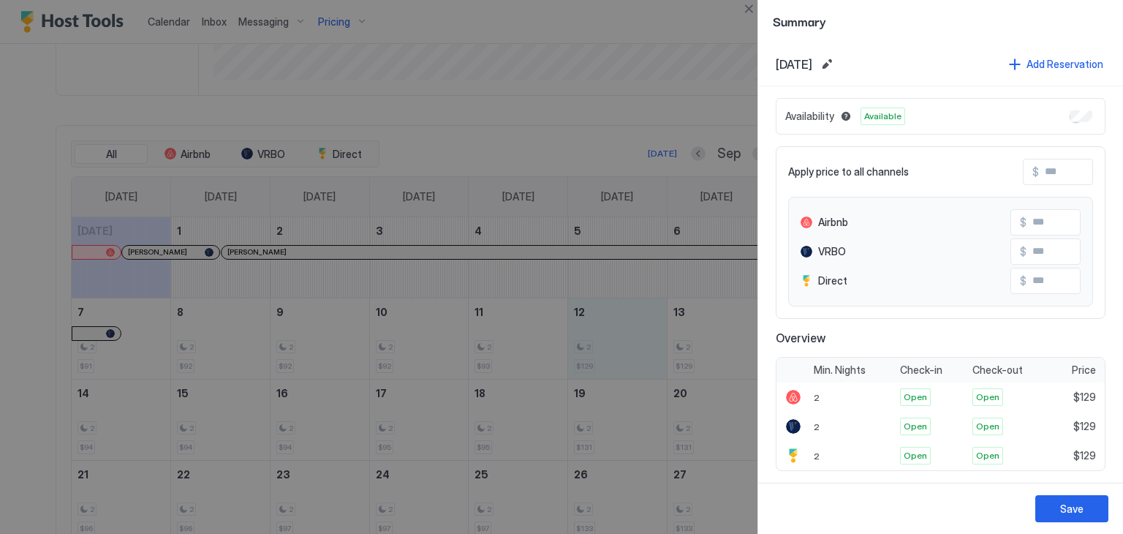
click at [676, 330] on div at bounding box center [561, 267] width 1123 height 534
click at [635, 376] on div at bounding box center [561, 267] width 1123 height 534
click at [625, 317] on div at bounding box center [561, 267] width 1123 height 534
click at [779, 29] on span "Summary" at bounding box center [941, 21] width 336 height 18
click at [439, 320] on div at bounding box center [561, 267] width 1123 height 534
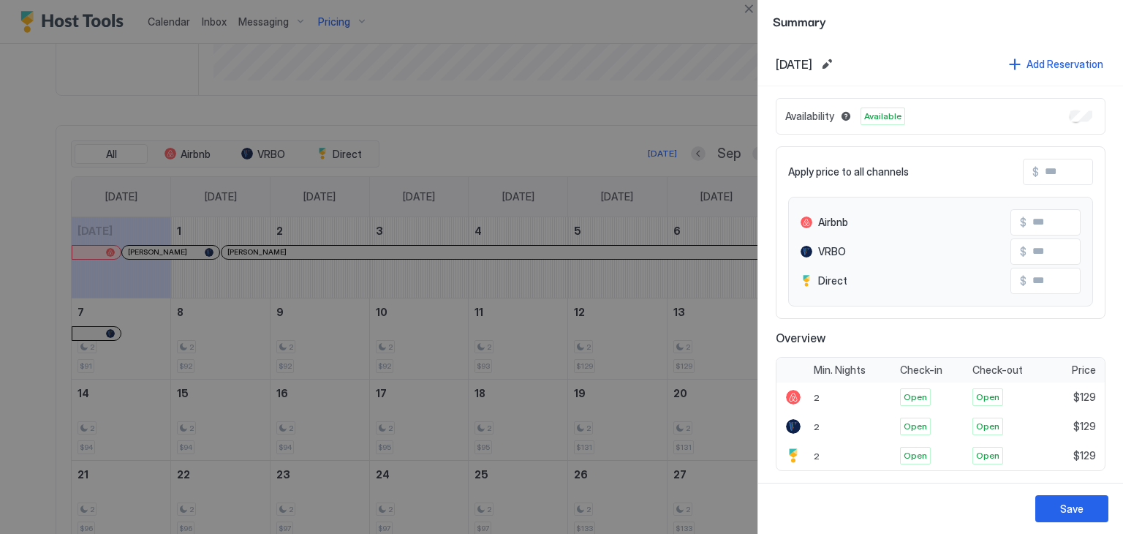
click at [144, 83] on div at bounding box center [561, 267] width 1123 height 534
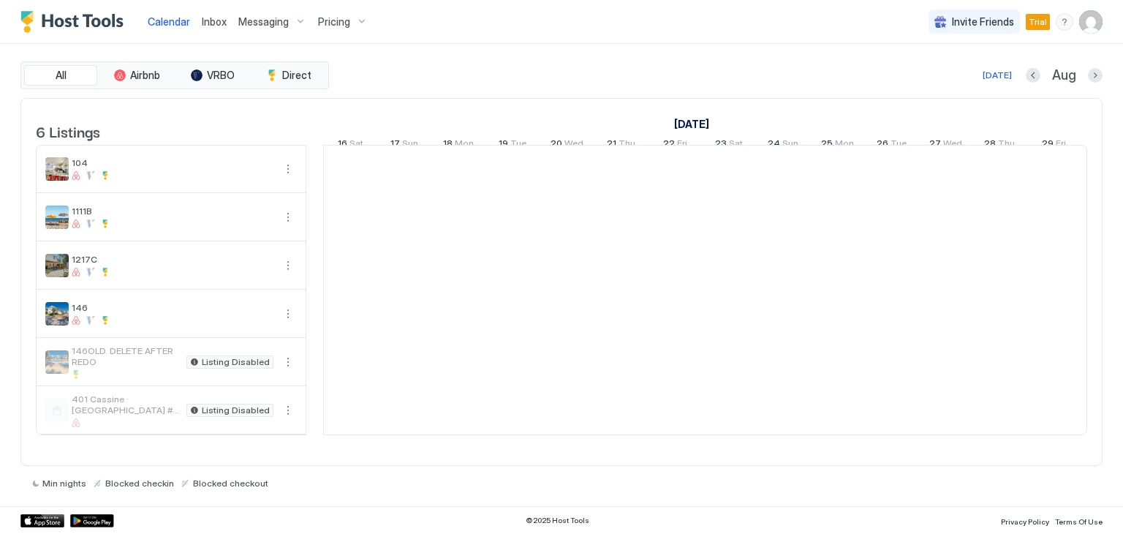
scroll to position [0, 812]
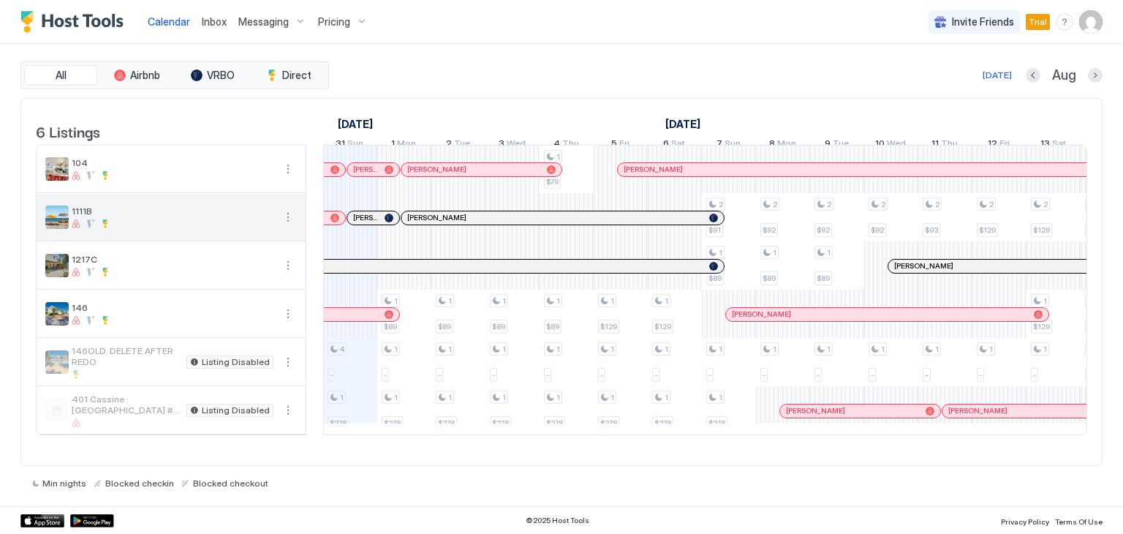
click at [291, 226] on button "More options" at bounding box center [288, 217] width 18 height 18
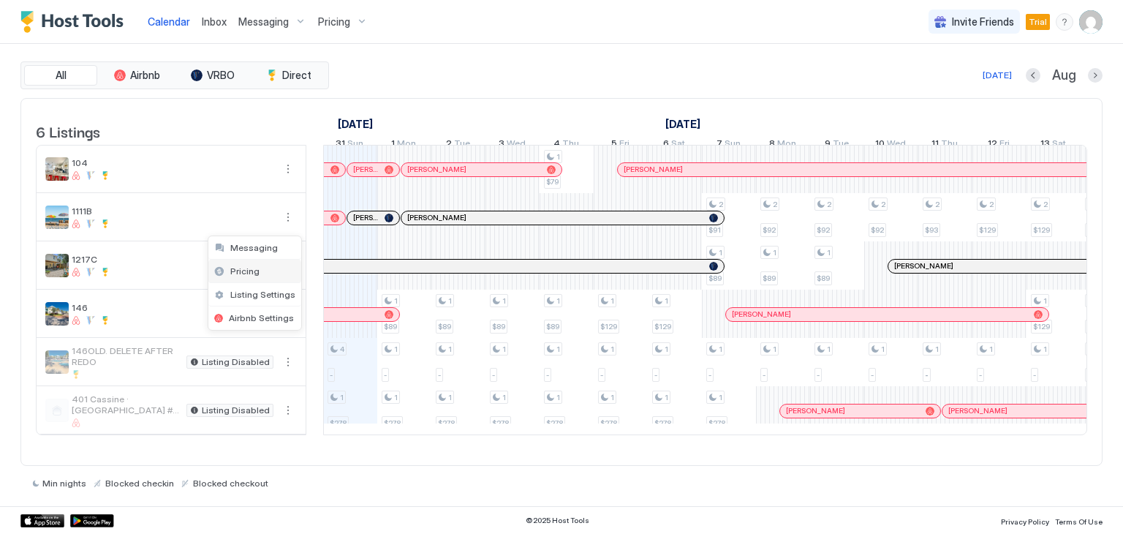
click at [260, 270] on div "Pricing" at bounding box center [254, 271] width 93 height 23
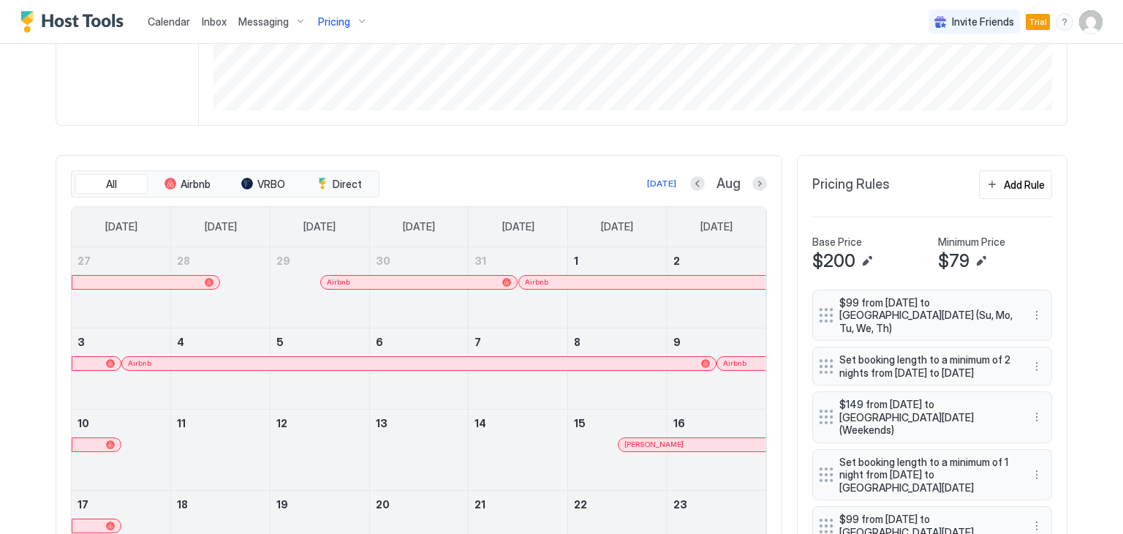
scroll to position [439, 0]
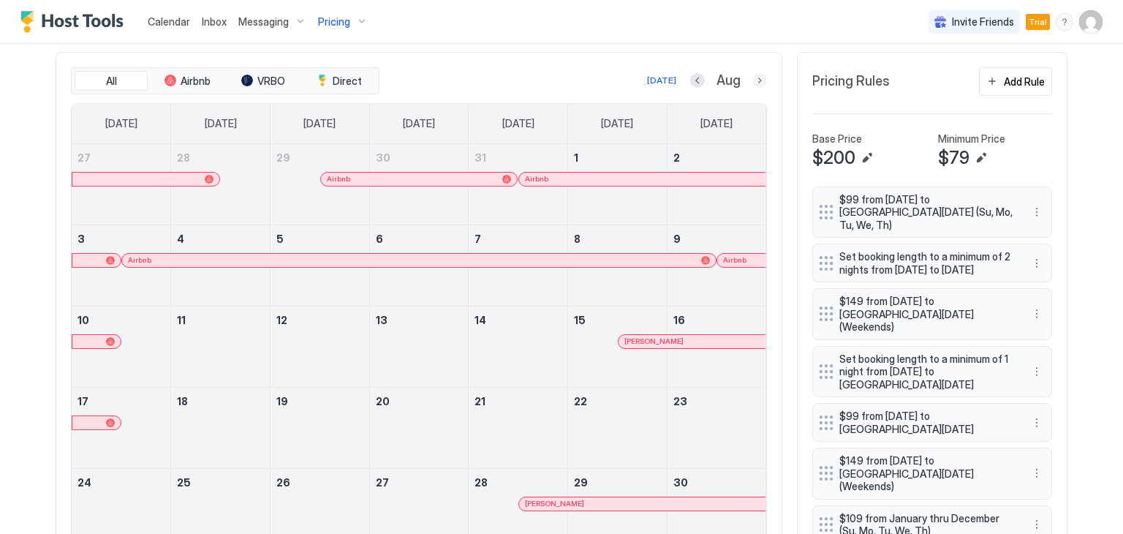
click at [752, 77] on button "Next month" at bounding box center [759, 80] width 15 height 15
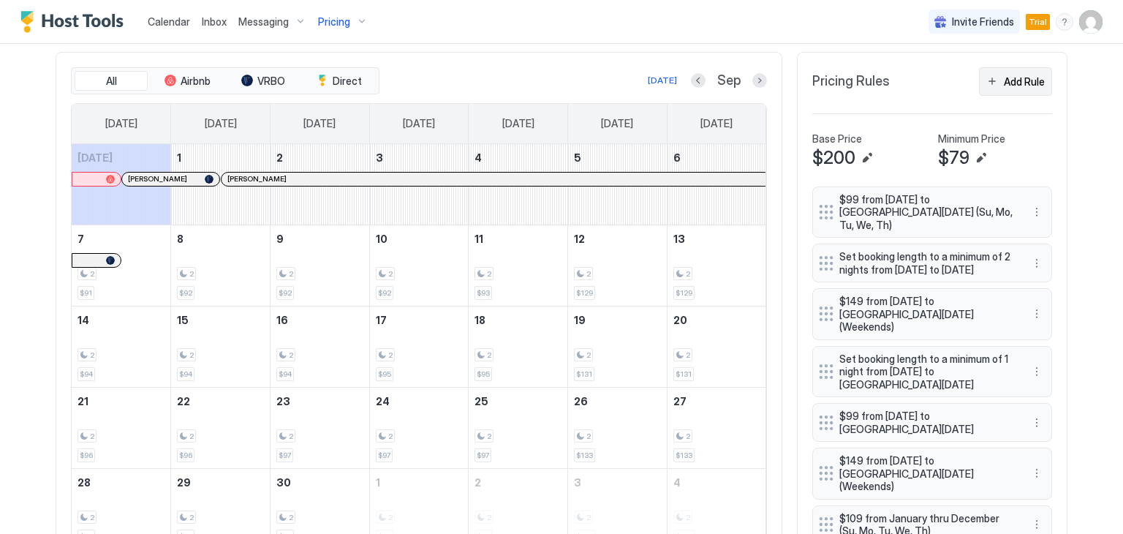
click at [982, 79] on button "Add Rule" at bounding box center [1015, 81] width 73 height 29
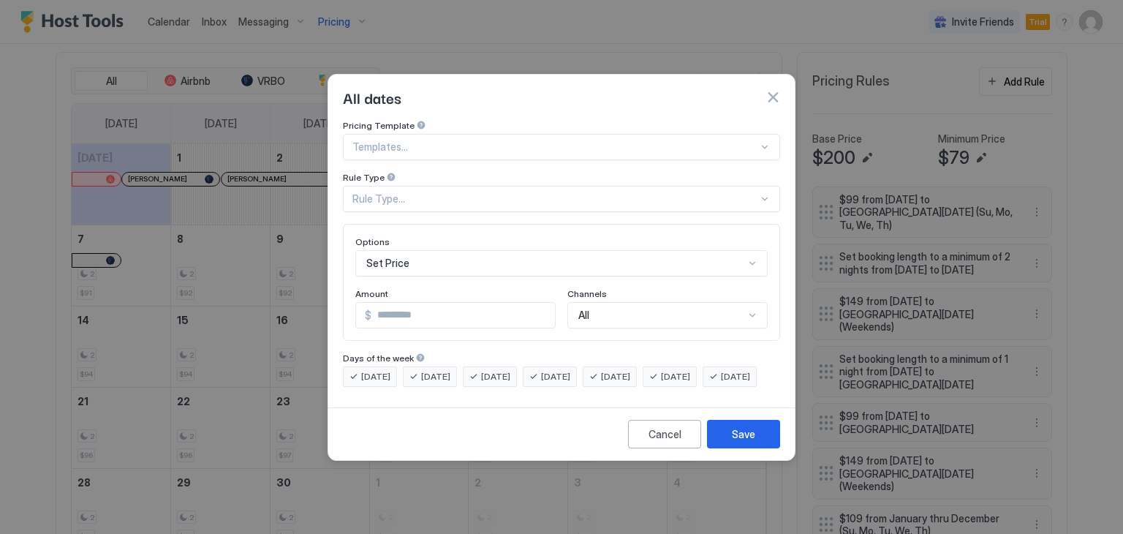
click at [452, 140] on div at bounding box center [555, 146] width 406 height 13
click at [475, 143] on div "Templates..." at bounding box center [561, 147] width 437 height 26
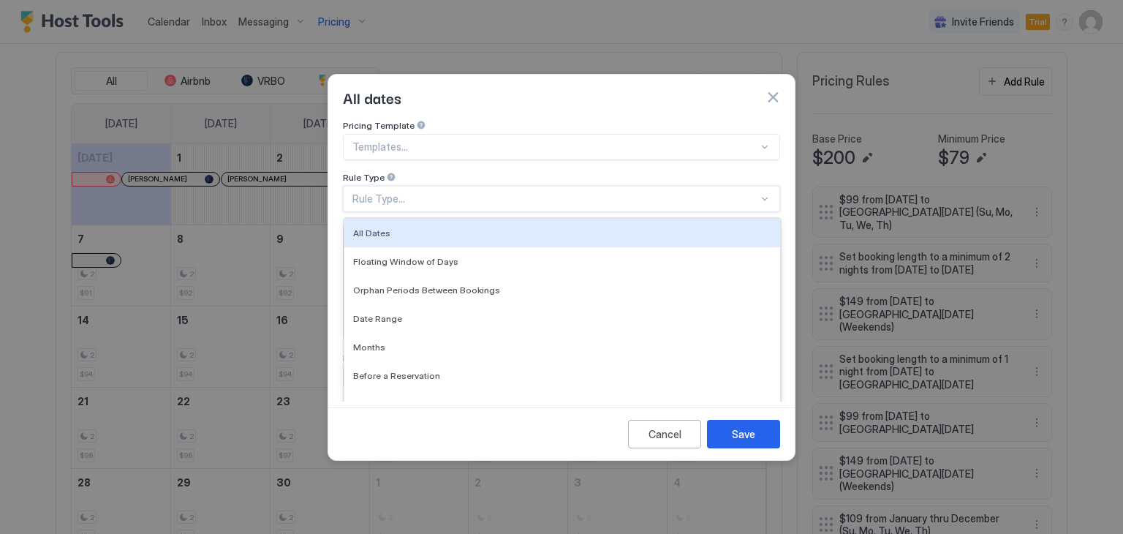
click at [431, 194] on div "Rule Type..." at bounding box center [561, 199] width 437 height 26
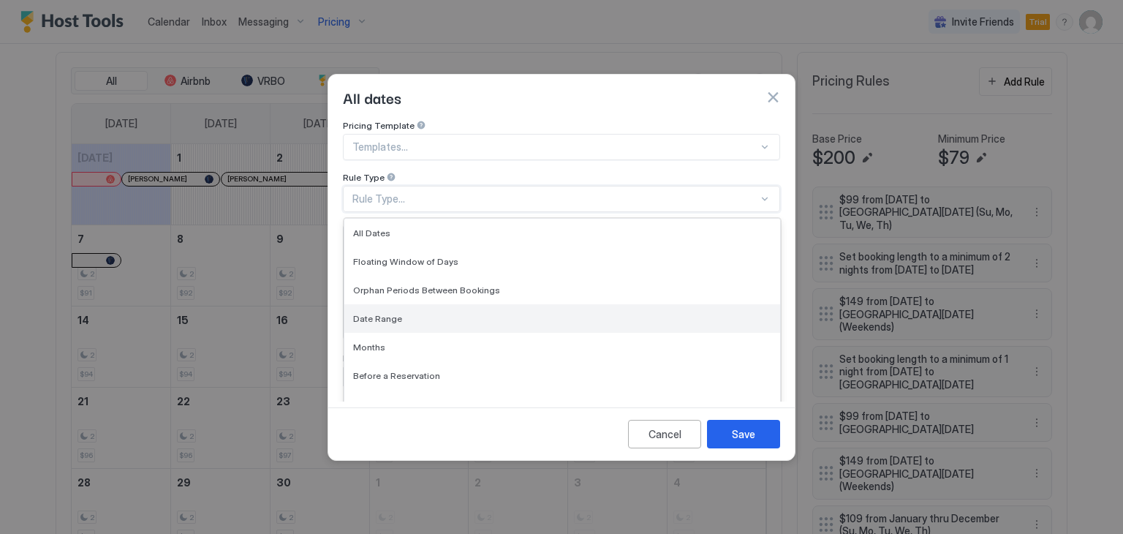
click at [418, 313] on div "Date Range" at bounding box center [562, 318] width 418 height 11
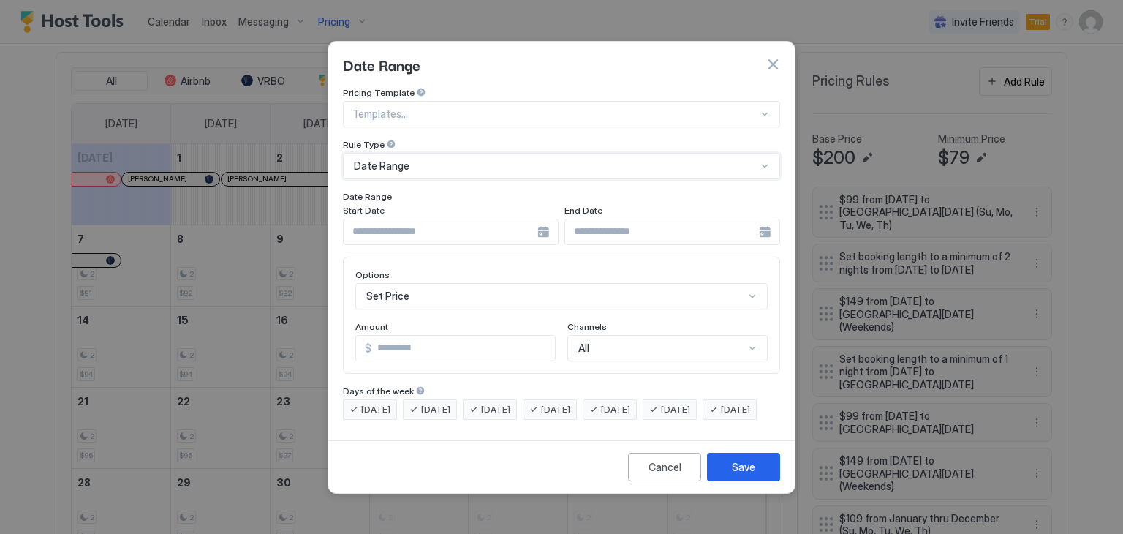
click at [540, 219] on div at bounding box center [451, 232] width 216 height 26
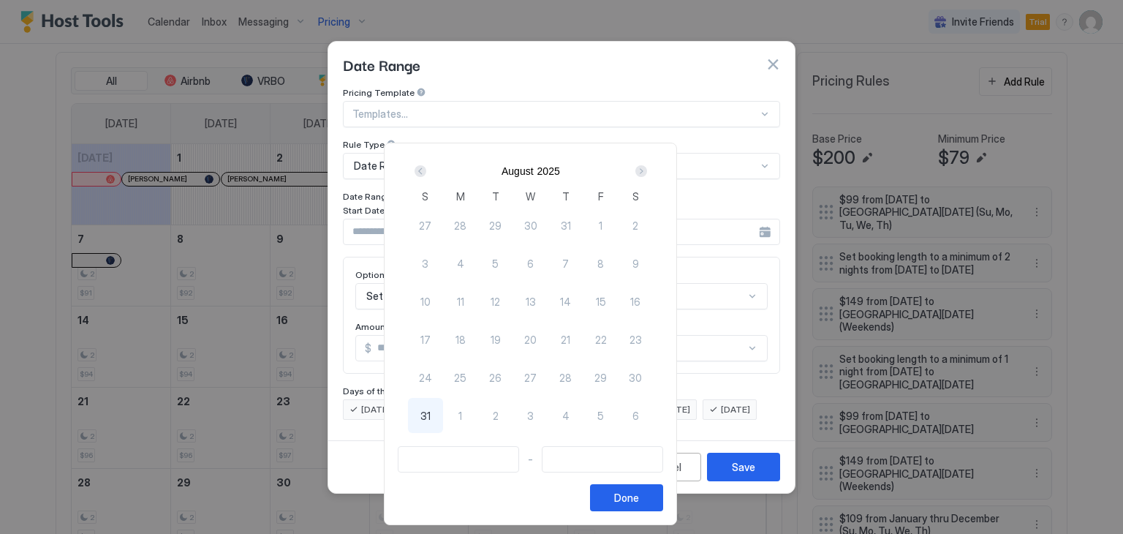
click at [647, 173] on div "Next" at bounding box center [641, 171] width 12 height 12
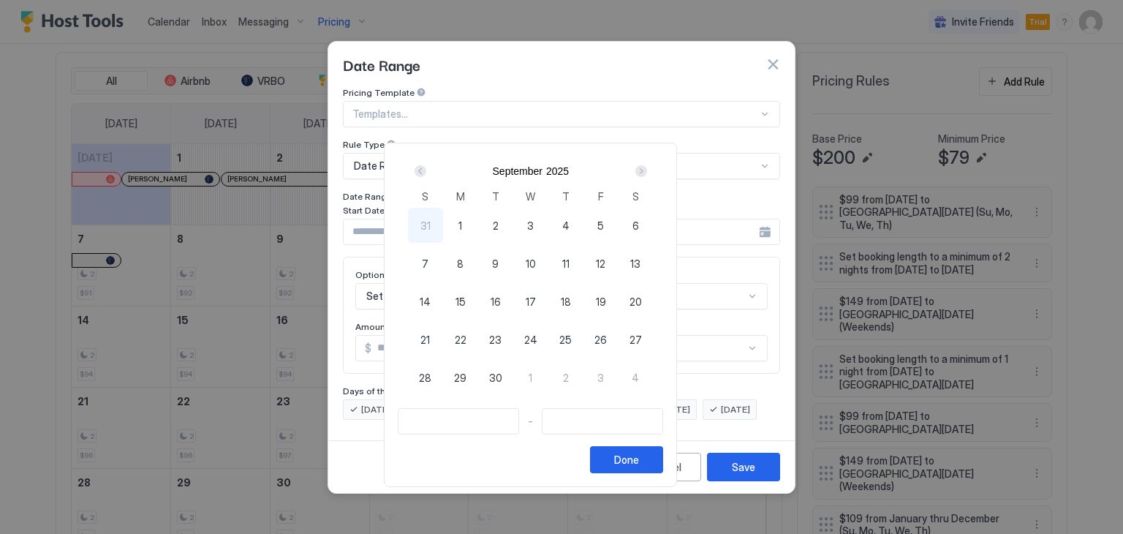
click at [605, 260] on span "12" at bounding box center [601, 263] width 10 height 15
type input "**********"
click at [443, 292] on div "14" at bounding box center [425, 301] width 35 height 35
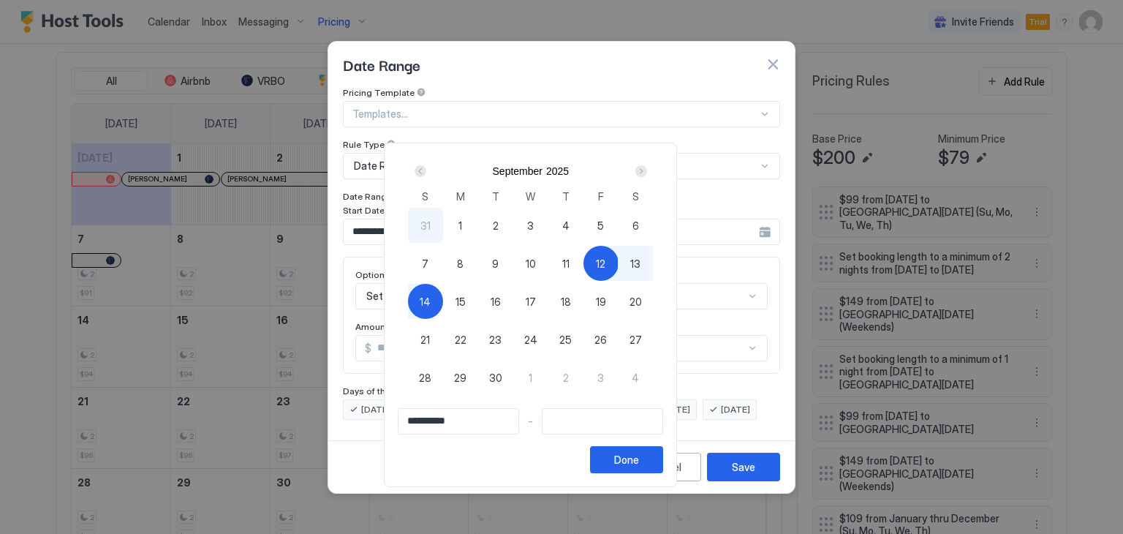
type input "**********"
click at [663, 457] on button "Done" at bounding box center [626, 459] width 73 height 27
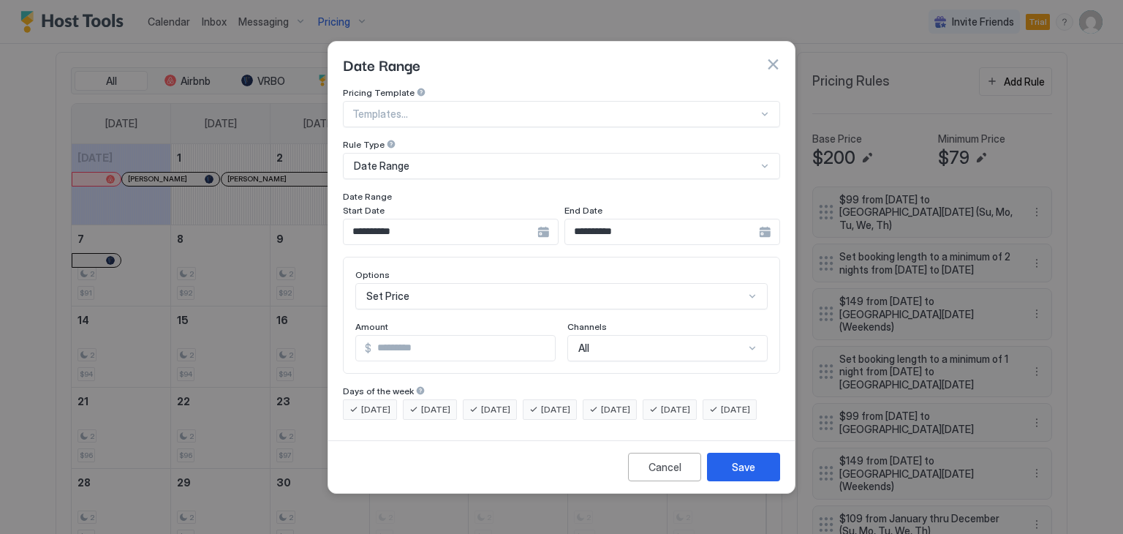
click at [395, 336] on input "*" at bounding box center [463, 348] width 184 height 25
type input "***"
click at [750, 475] on div "Save" at bounding box center [743, 466] width 23 height 15
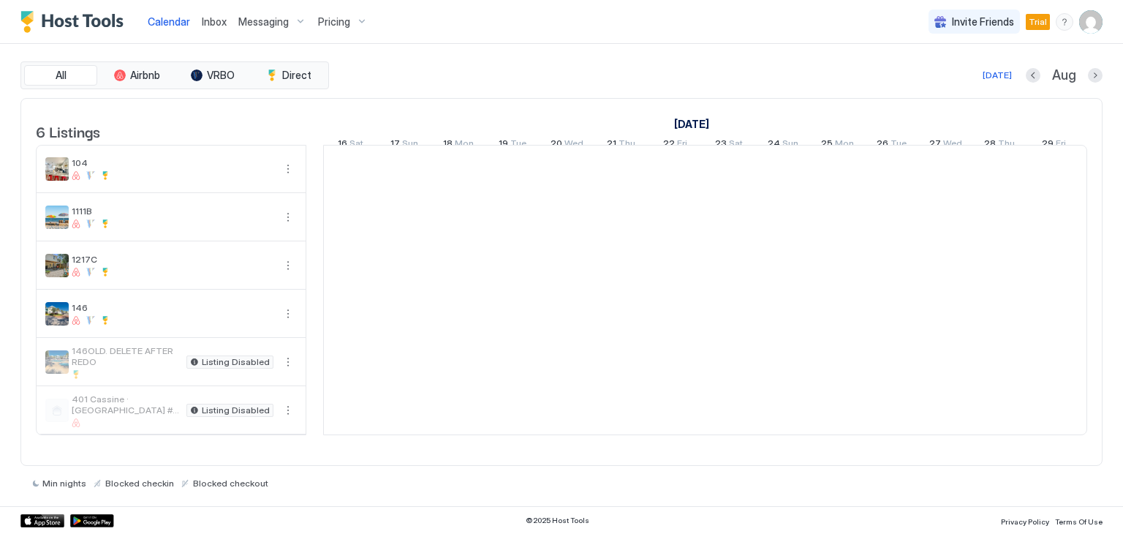
scroll to position [0, 812]
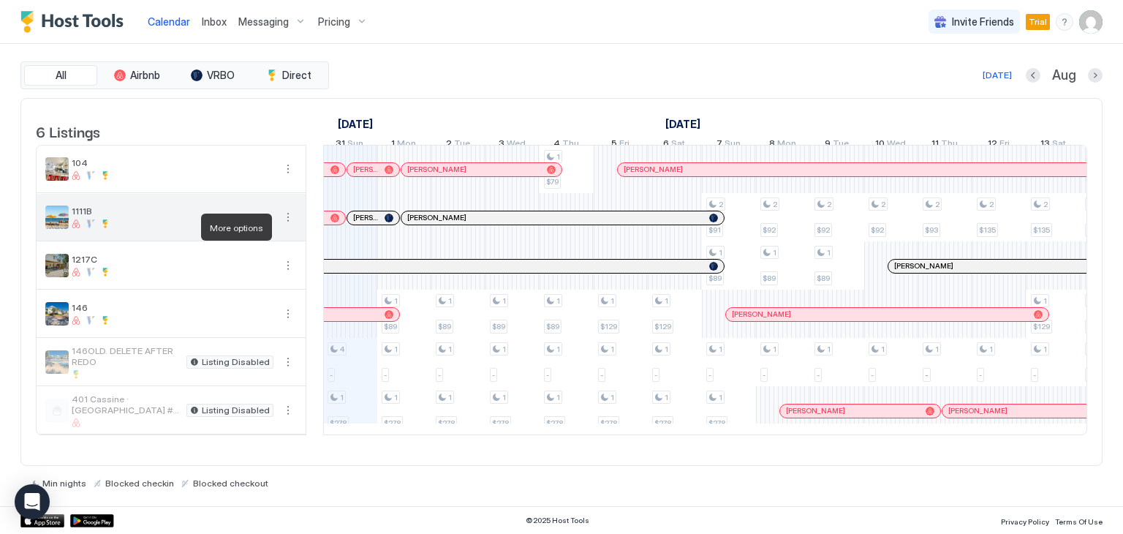
click at [287, 226] on button "More options" at bounding box center [288, 217] width 18 height 18
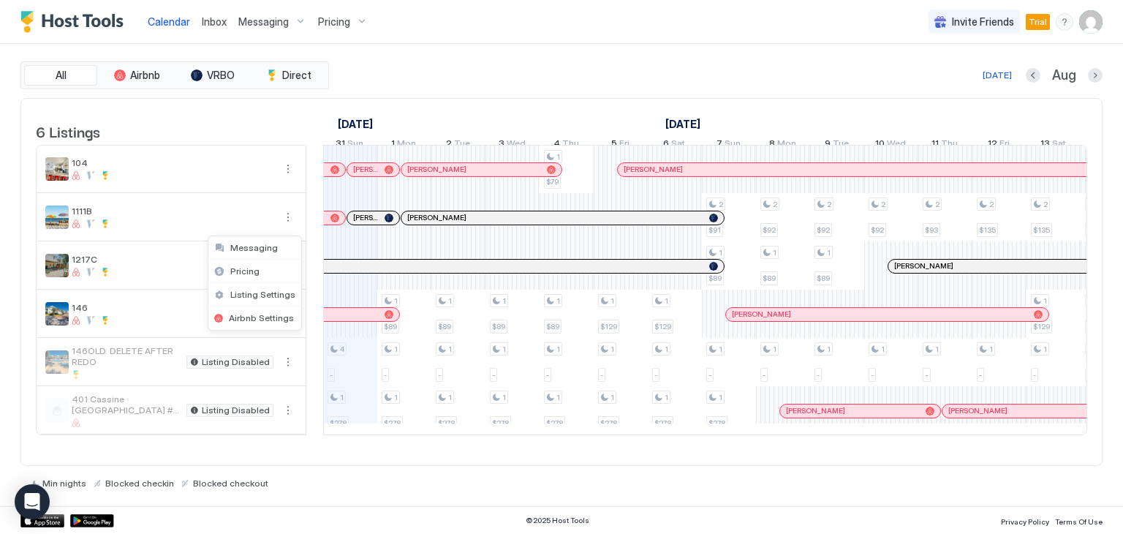
click at [335, 20] on div at bounding box center [561, 267] width 1123 height 534
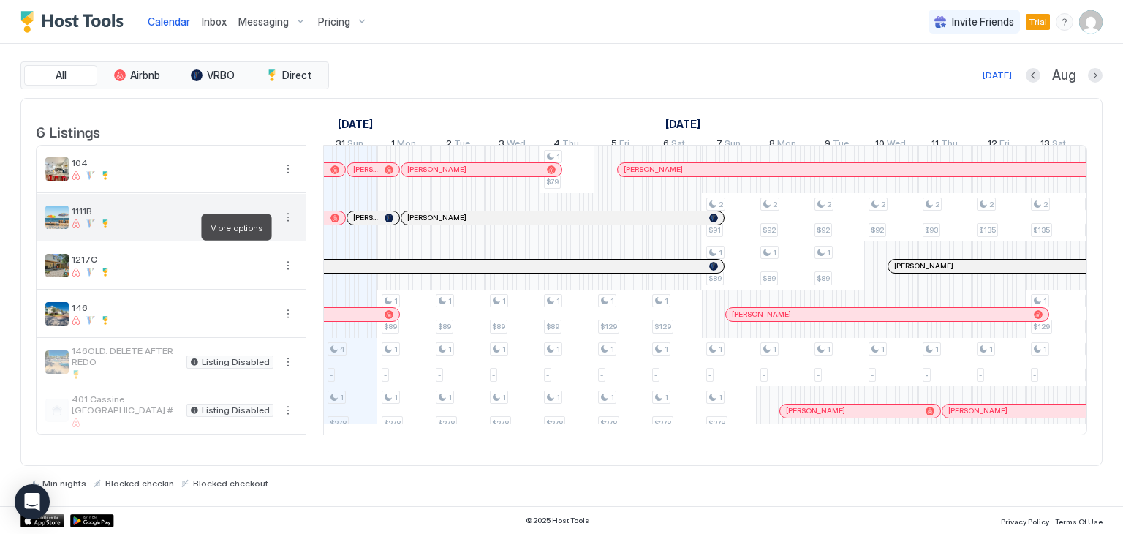
click at [286, 226] on button "More options" at bounding box center [288, 217] width 18 height 18
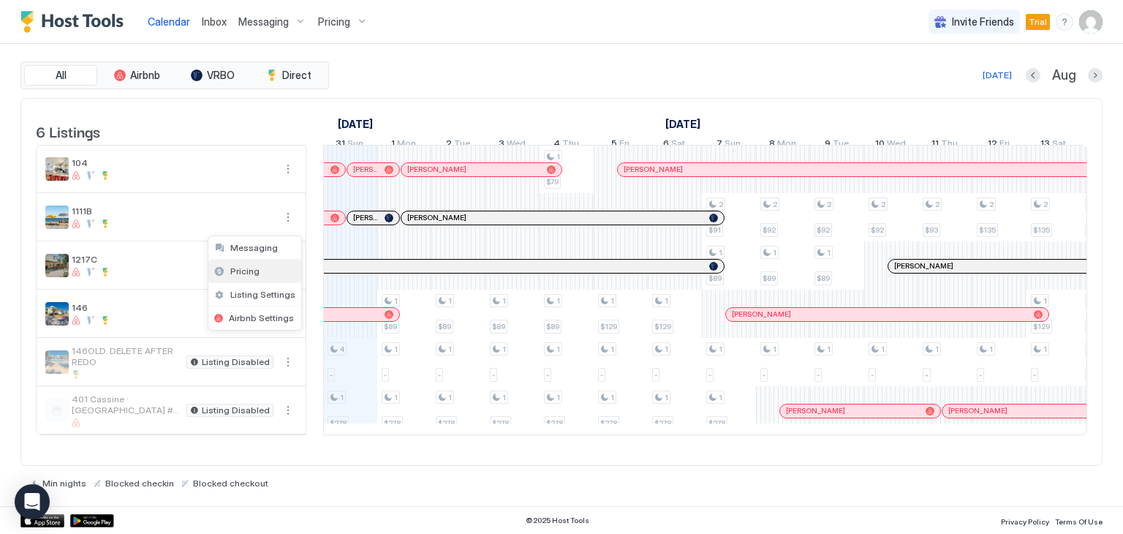
click at [248, 269] on span "Pricing" at bounding box center [244, 270] width 29 height 11
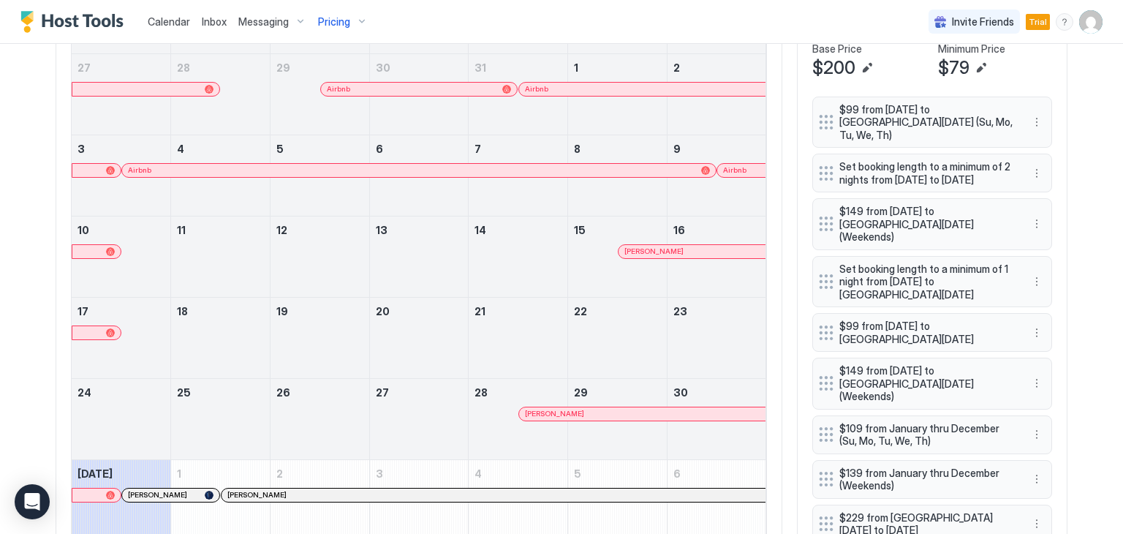
scroll to position [439, 0]
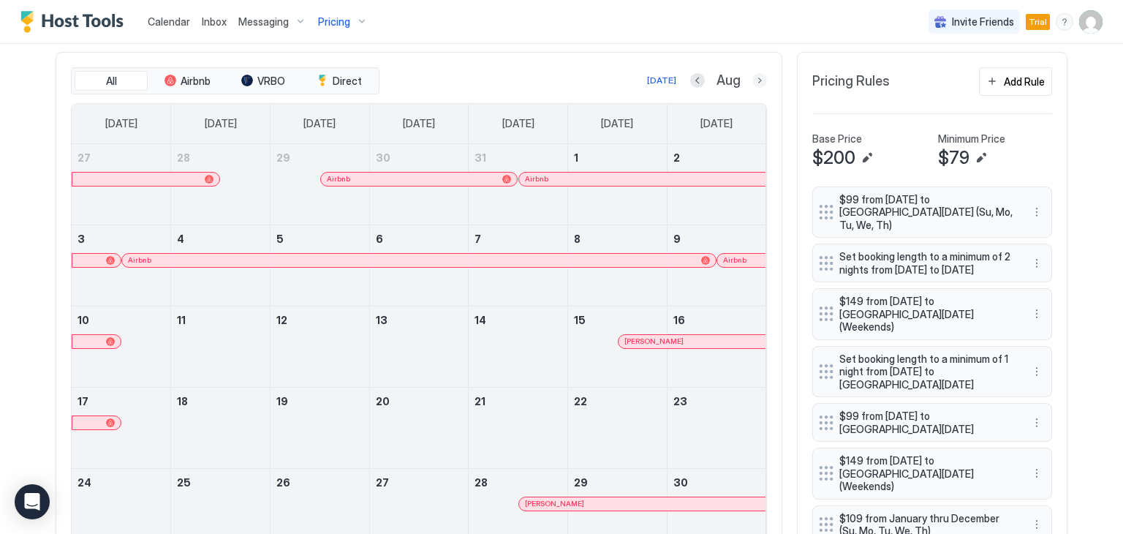
click at [752, 74] on button "Next month" at bounding box center [759, 80] width 15 height 15
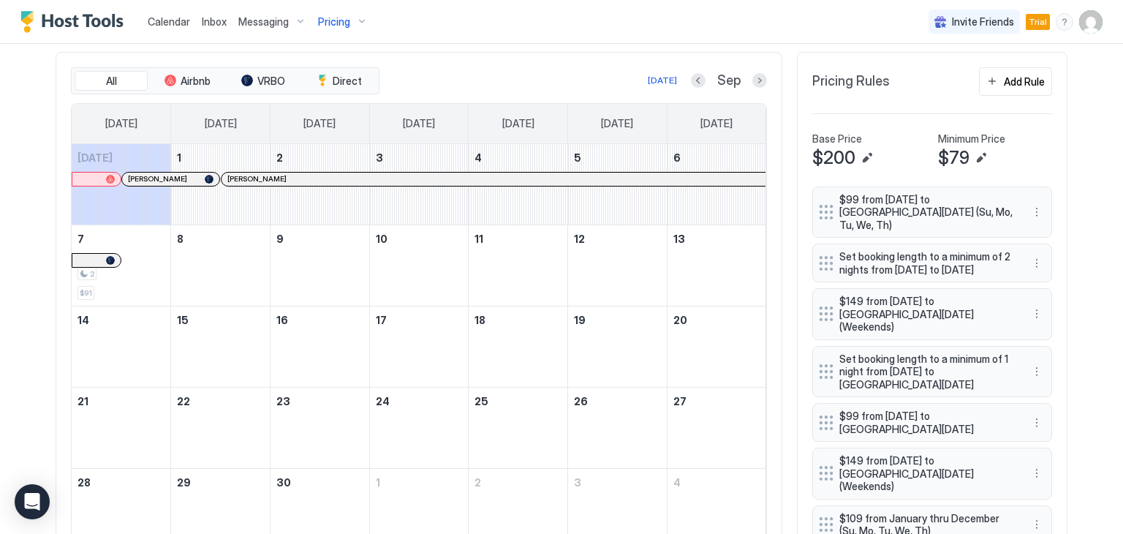
click at [573, 242] on link "12" at bounding box center [617, 238] width 99 height 27
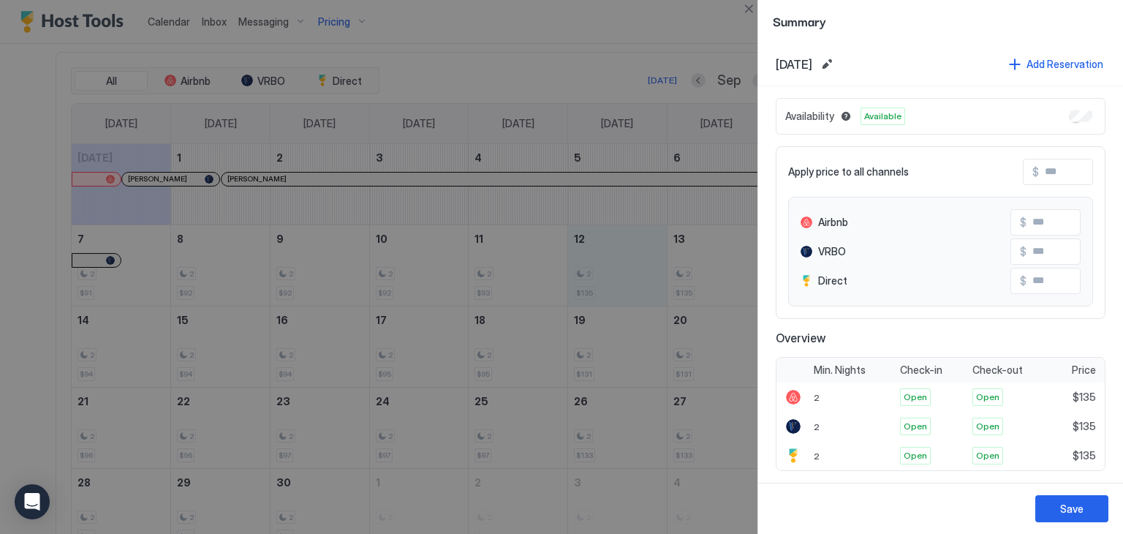
click at [121, 346] on div at bounding box center [561, 267] width 1123 height 534
click at [1027, 68] on div "Add Reservation" at bounding box center [1065, 63] width 77 height 15
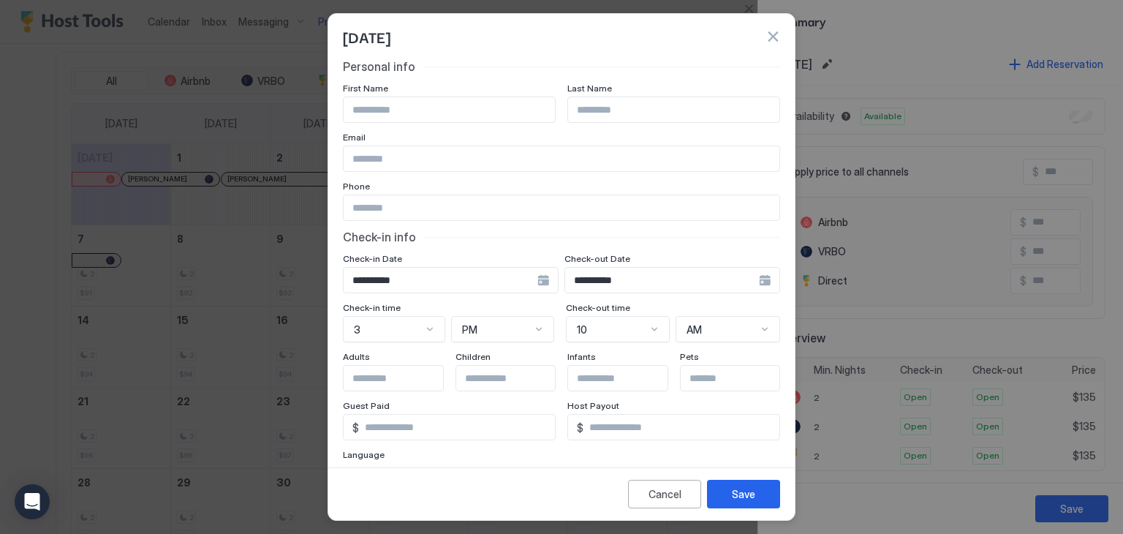
click at [750, 282] on div "**********" at bounding box center [672, 280] width 216 height 26
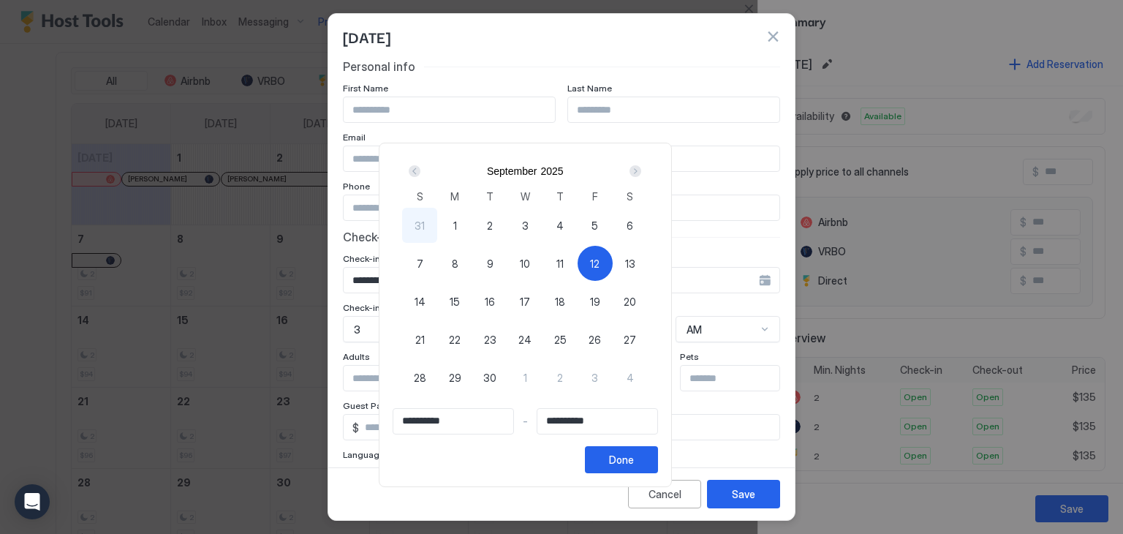
click at [613, 268] on div "12" at bounding box center [595, 263] width 35 height 35
type input "**********"
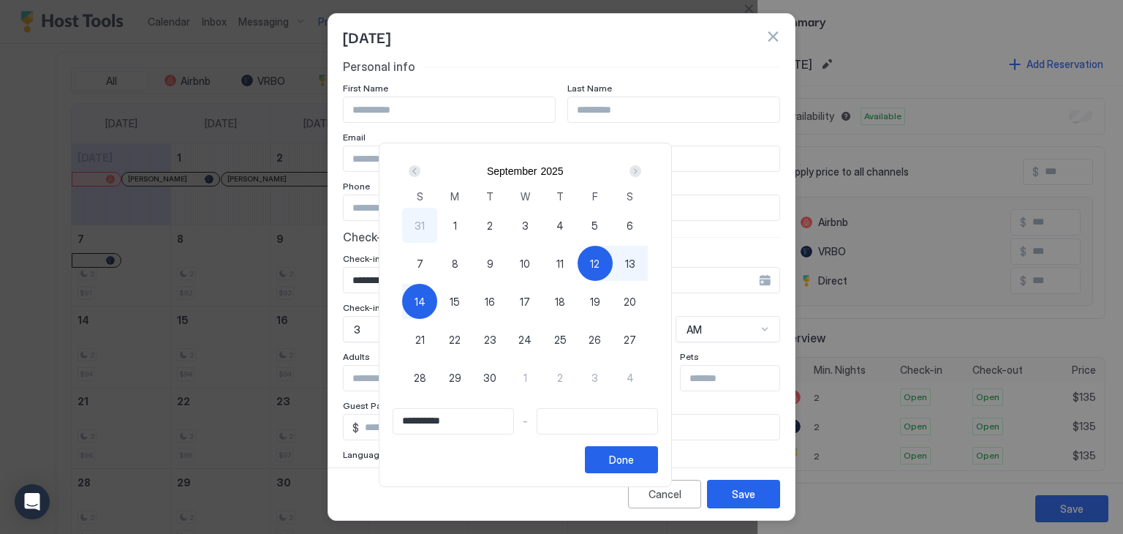
click at [437, 301] on div "14" at bounding box center [419, 301] width 35 height 35
type input "**********"
click at [634, 466] on div "Done" at bounding box center [621, 459] width 25 height 15
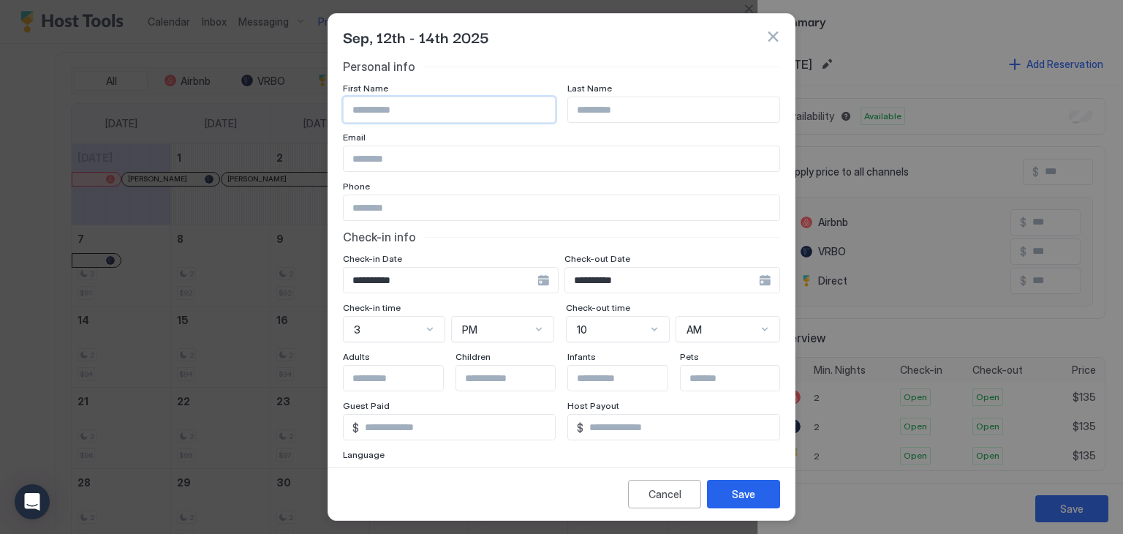
click at [424, 114] on input "Input Field" at bounding box center [449, 109] width 211 height 25
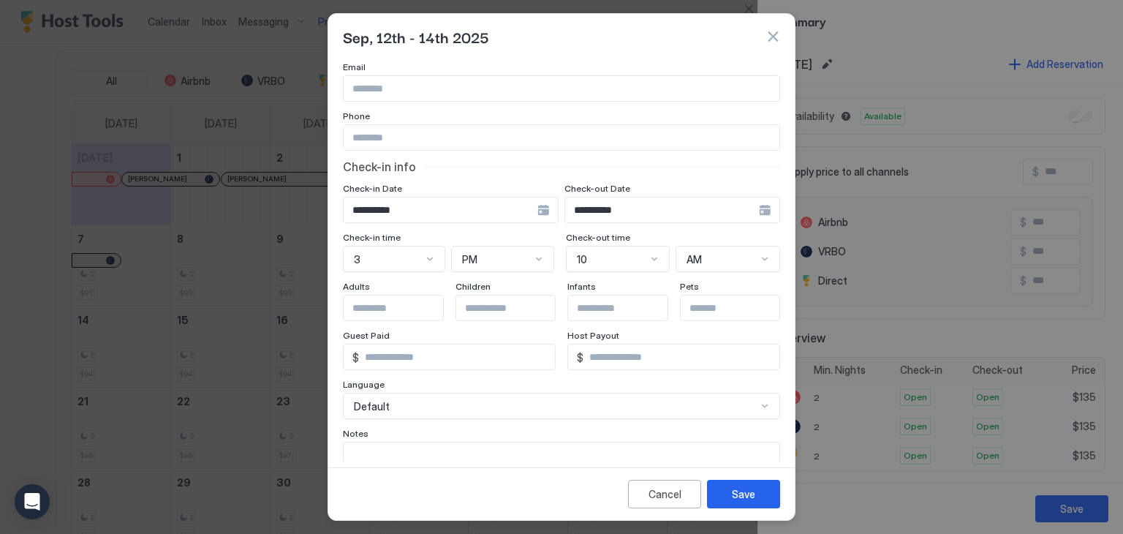
scroll to position [137, 0]
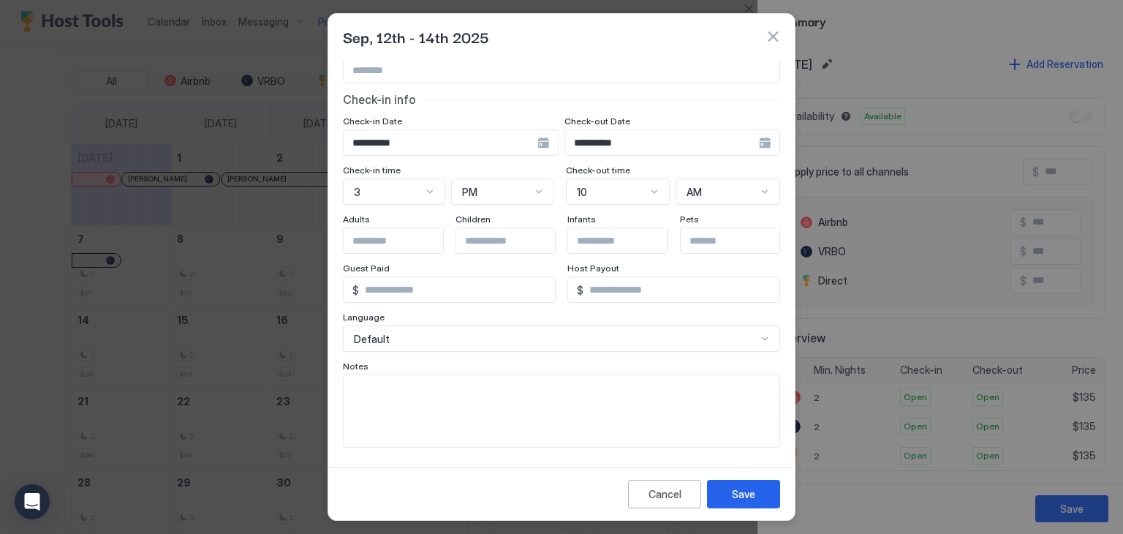
type input "*****"
click at [431, 375] on textarea "Input Field" at bounding box center [562, 411] width 436 height 72
type textarea "*"
type textarea "**********"
click at [756, 491] on button "Save" at bounding box center [743, 494] width 73 height 29
